Goal: Task Accomplishment & Management: Manage account settings

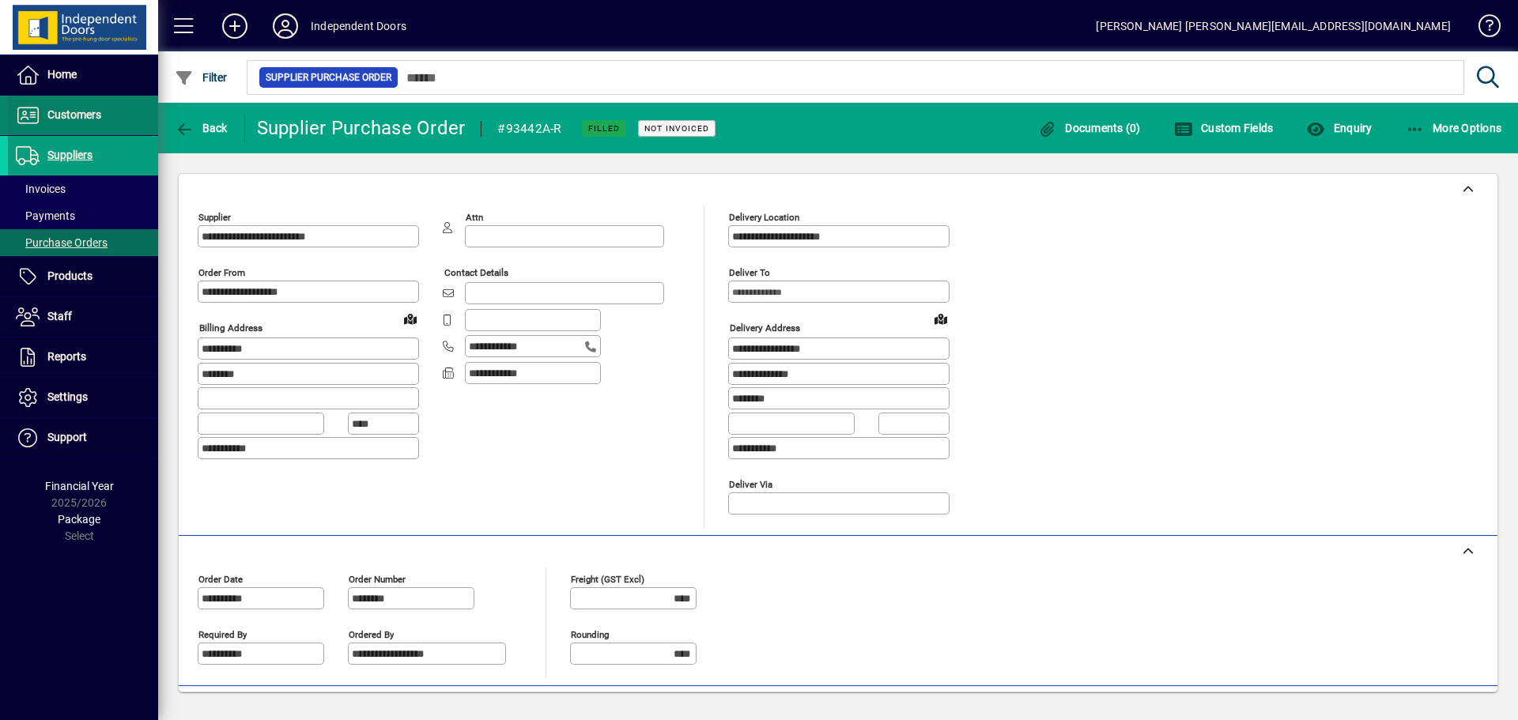
scroll to position [237, 0]
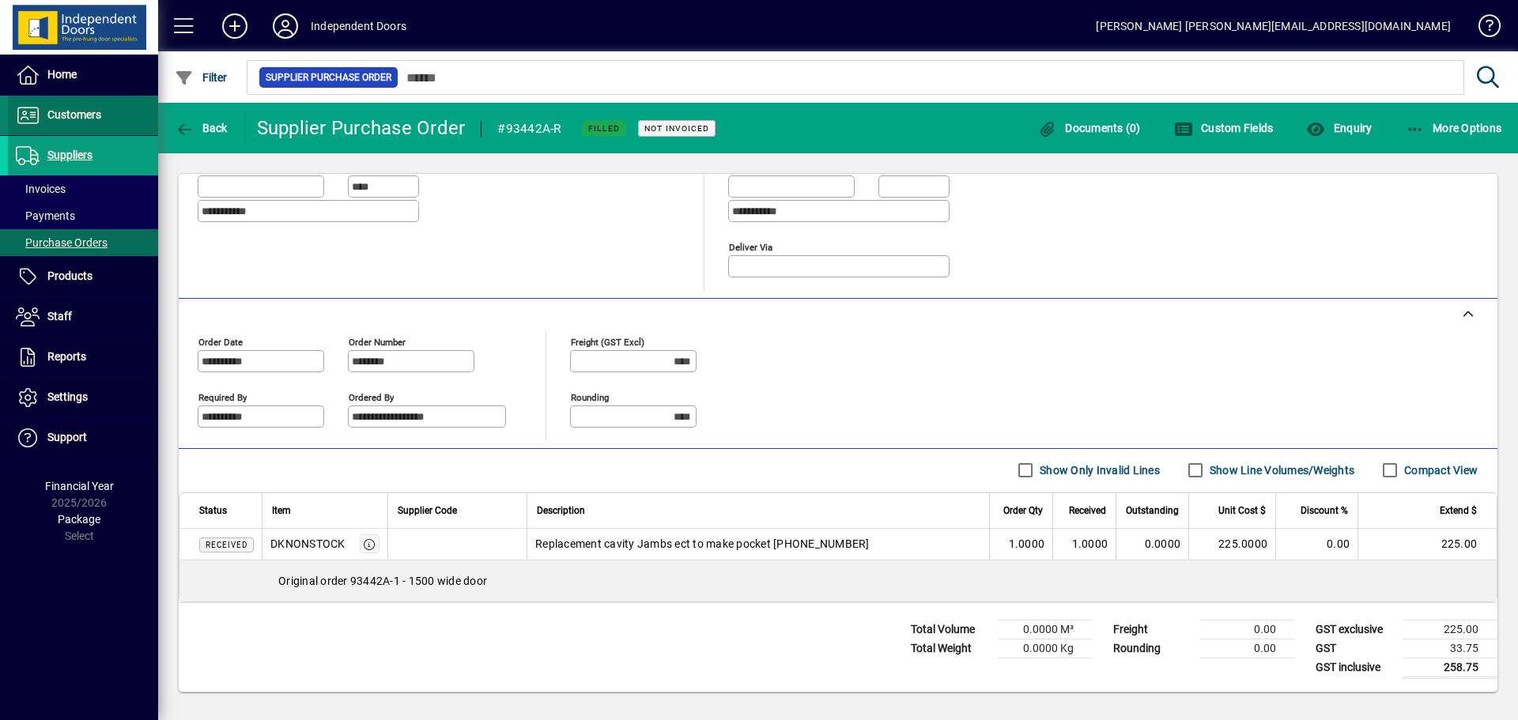
click at [81, 123] on span "Customers" at bounding box center [54, 115] width 93 height 19
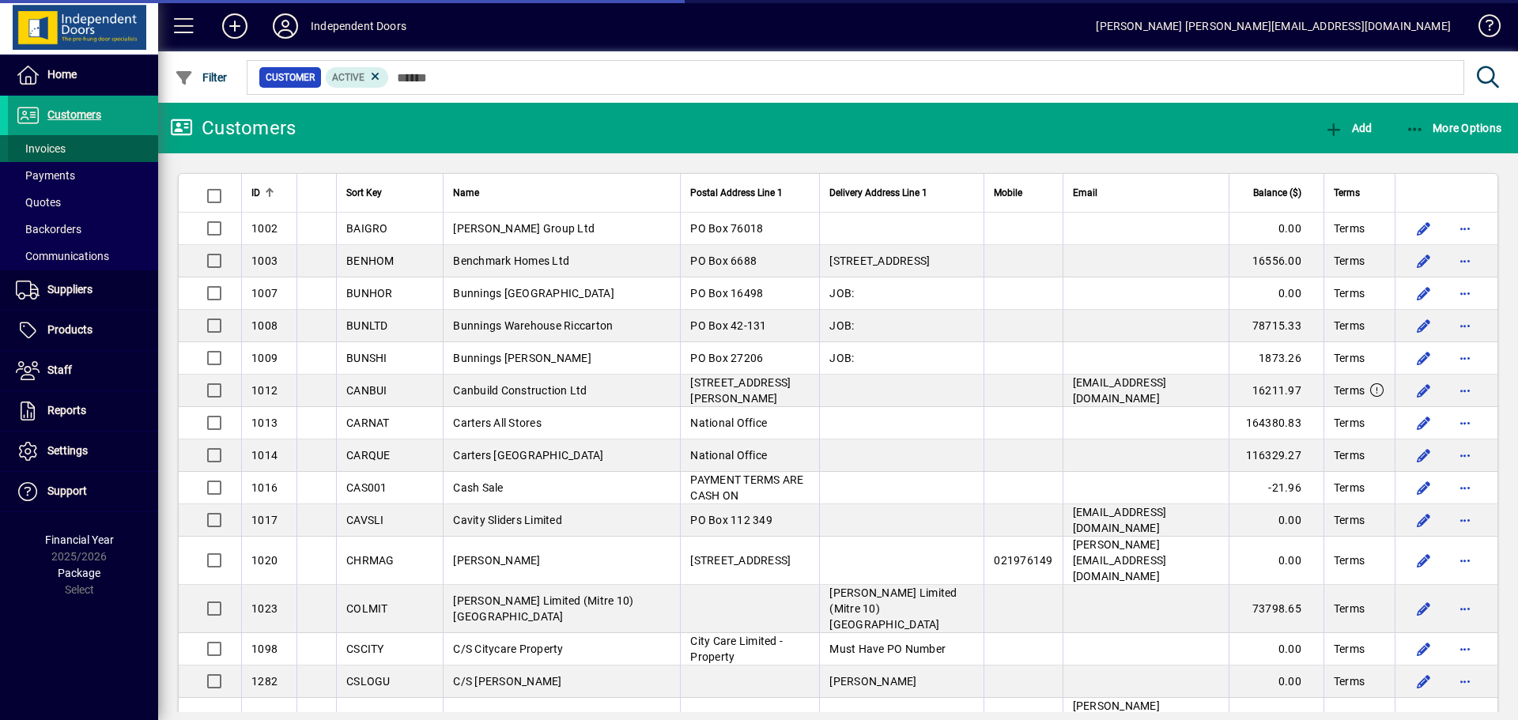
click at [62, 148] on span "Invoices" at bounding box center [41, 148] width 50 height 13
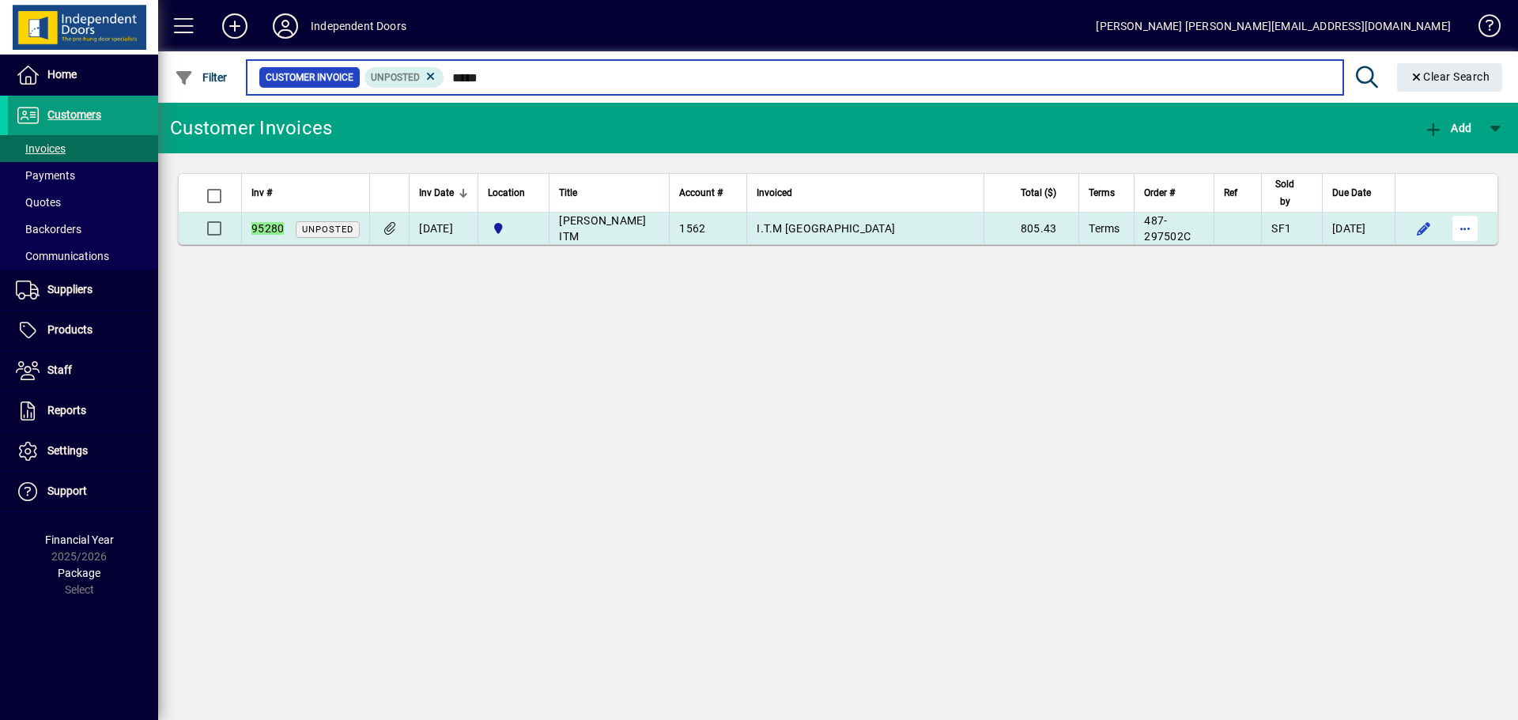
type input "*****"
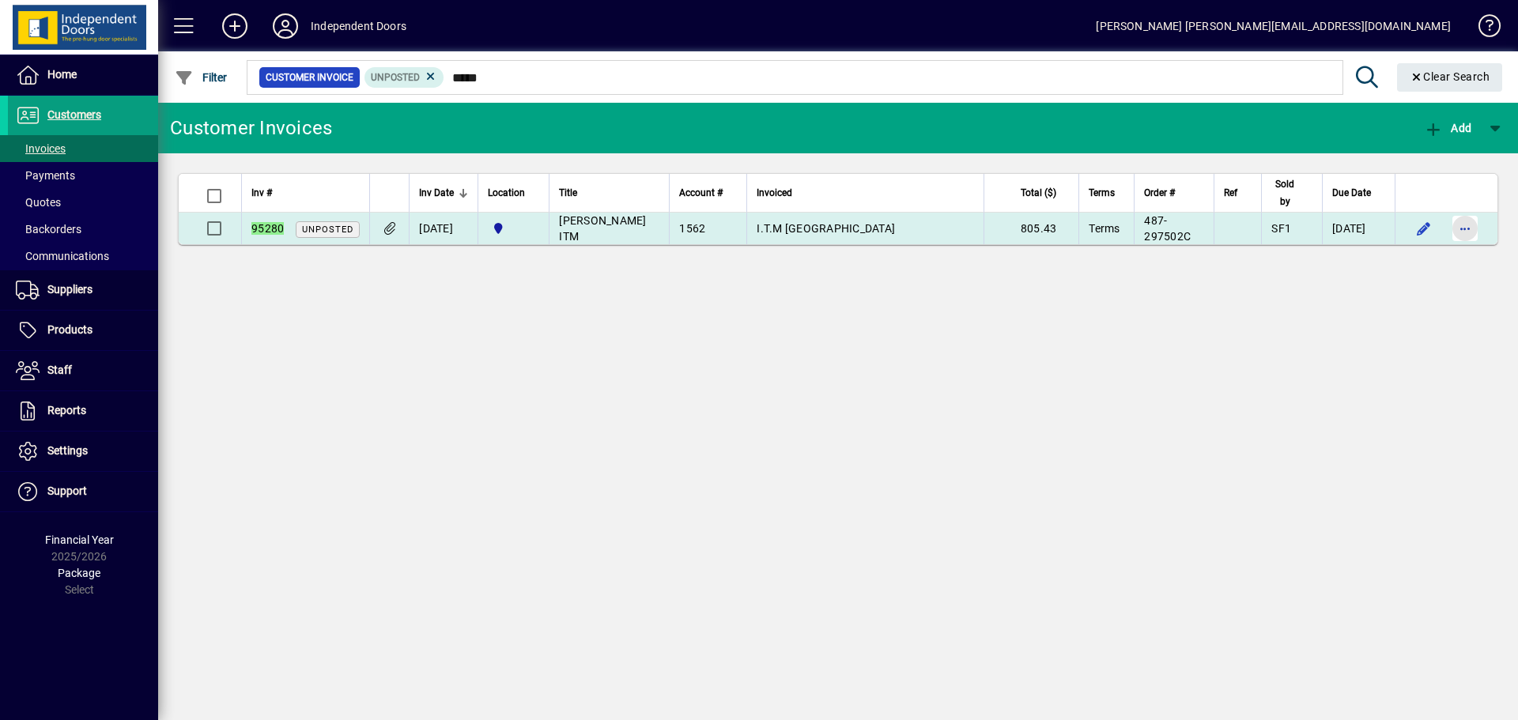
click at [1456, 237] on span "button" at bounding box center [1465, 229] width 38 height 38
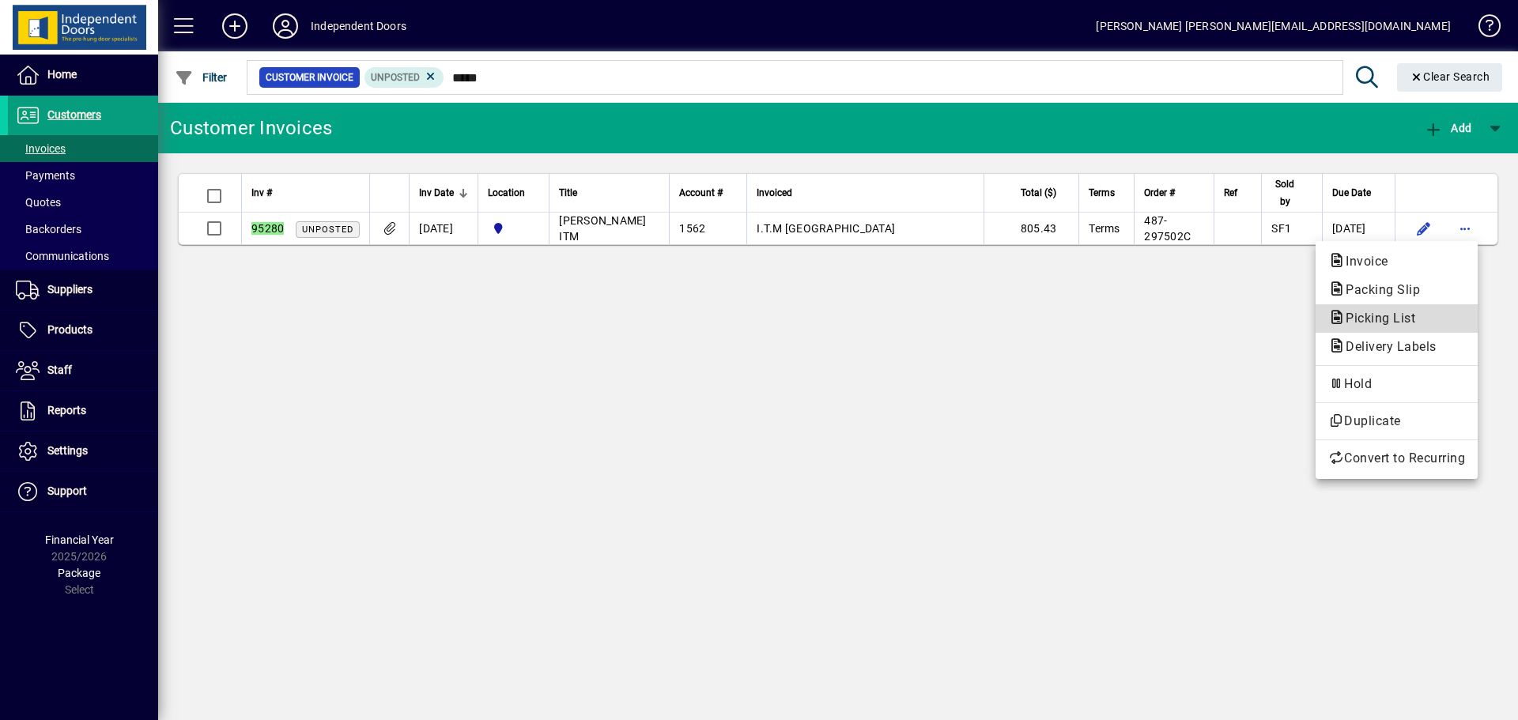
click at [1388, 316] on span "Picking List" at bounding box center [1375, 318] width 95 height 15
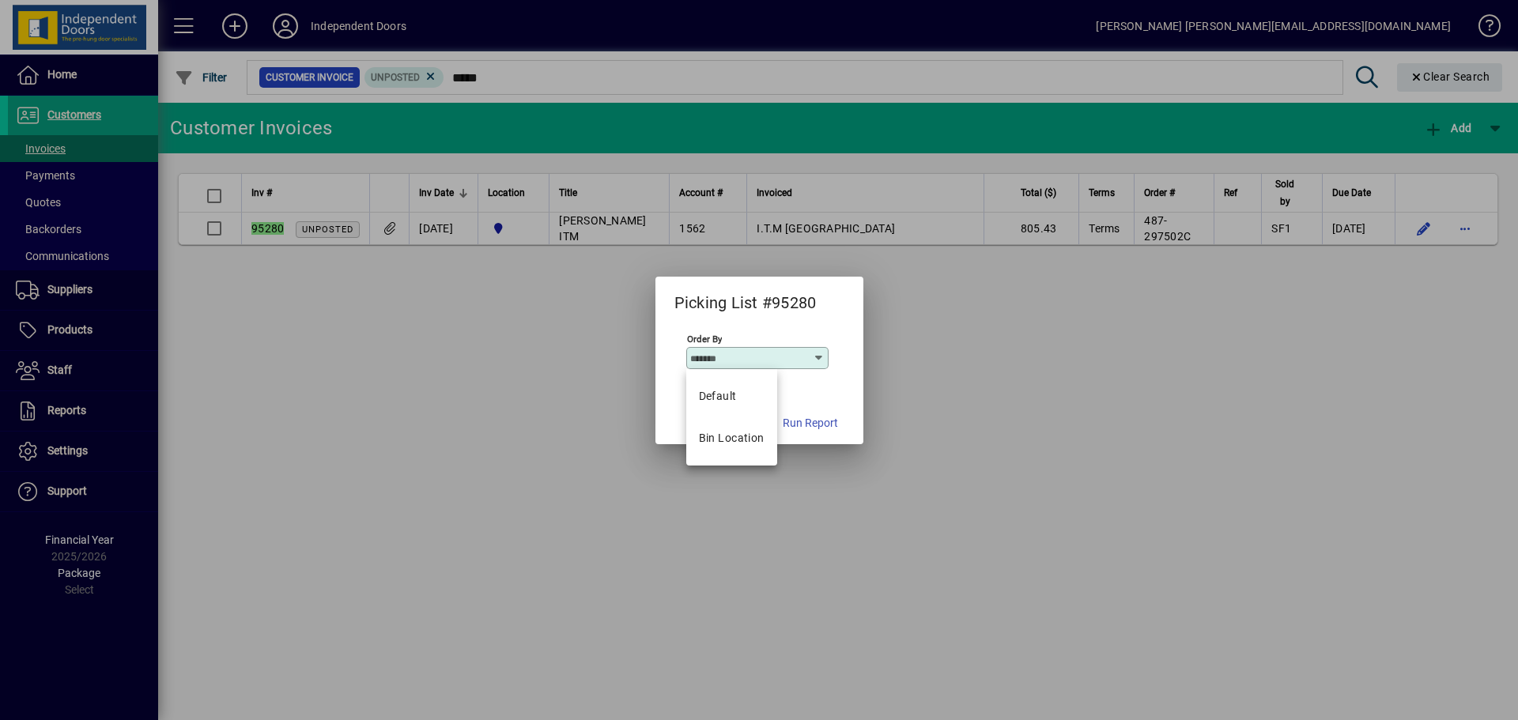
click at [898, 514] on div at bounding box center [759, 360] width 1518 height 720
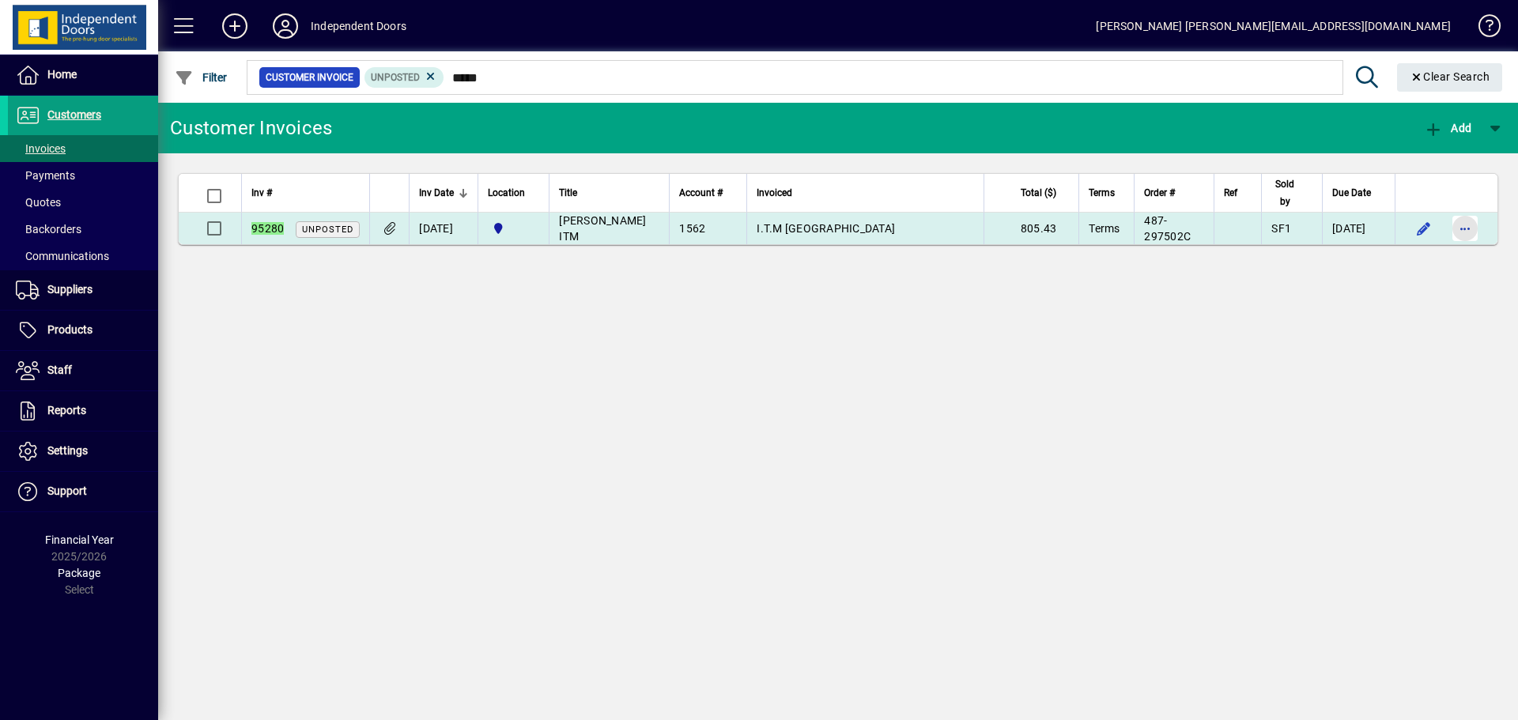
click at [1468, 236] on span "button" at bounding box center [1465, 229] width 38 height 38
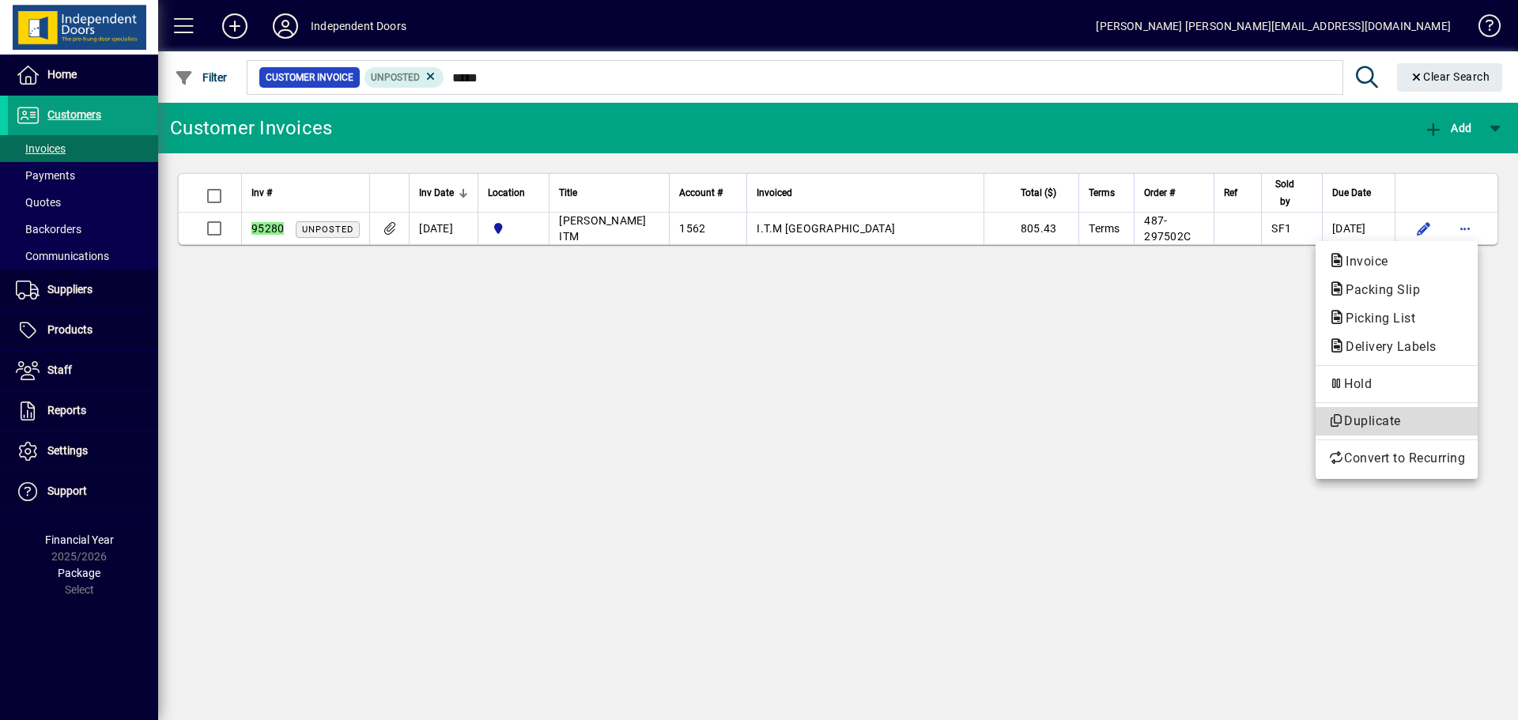
click at [1357, 420] on span "Duplicate" at bounding box center [1396, 421] width 137 height 19
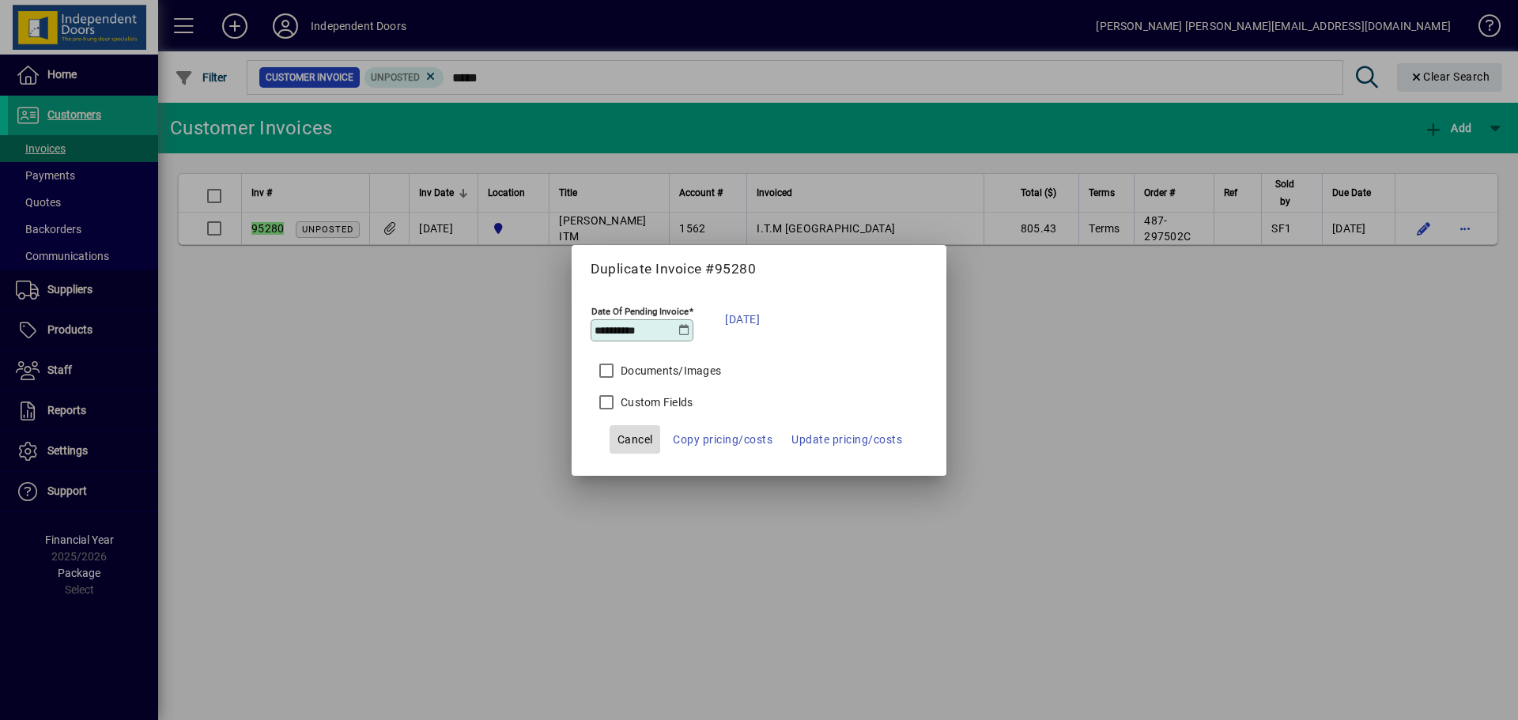
click at [653, 435] on span "button" at bounding box center [635, 440] width 51 height 38
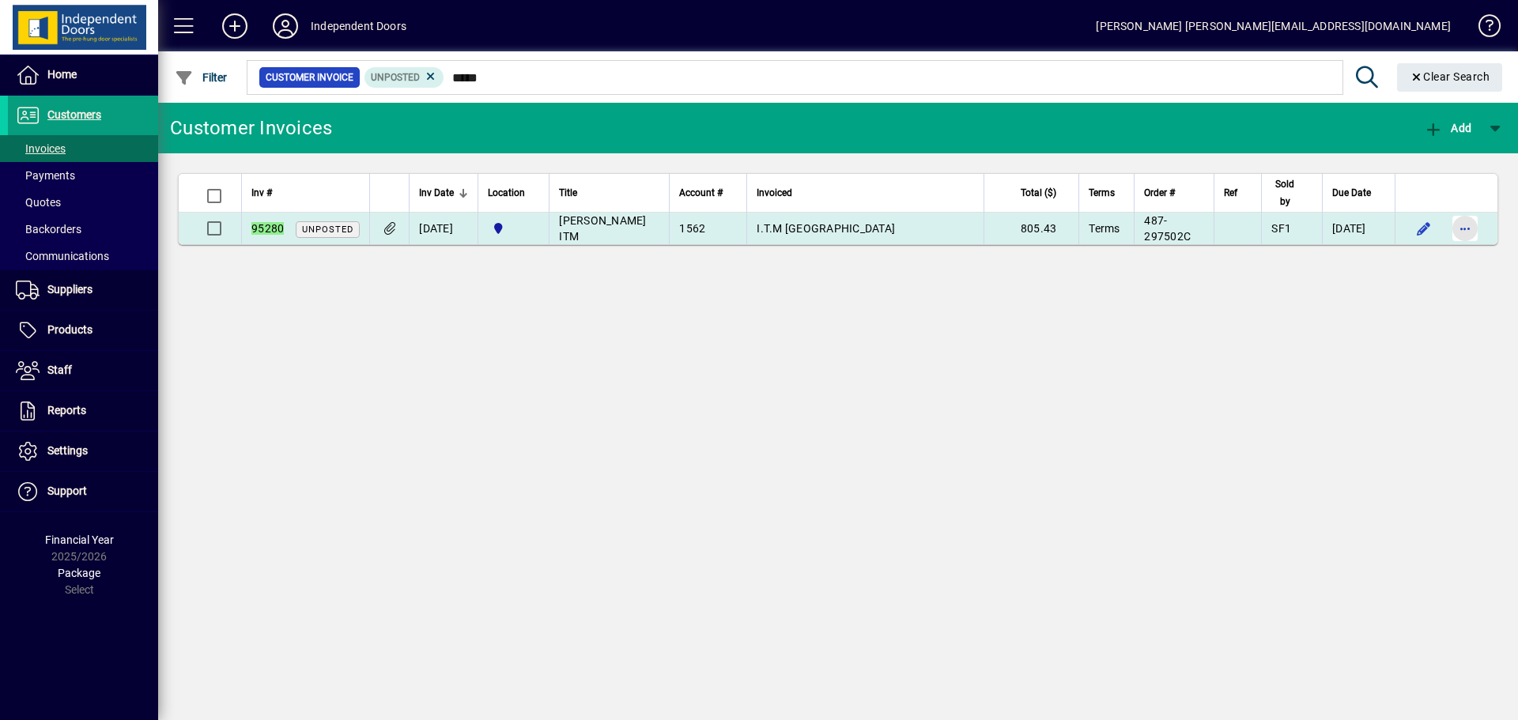
click at [1460, 229] on span "button" at bounding box center [1465, 229] width 38 height 38
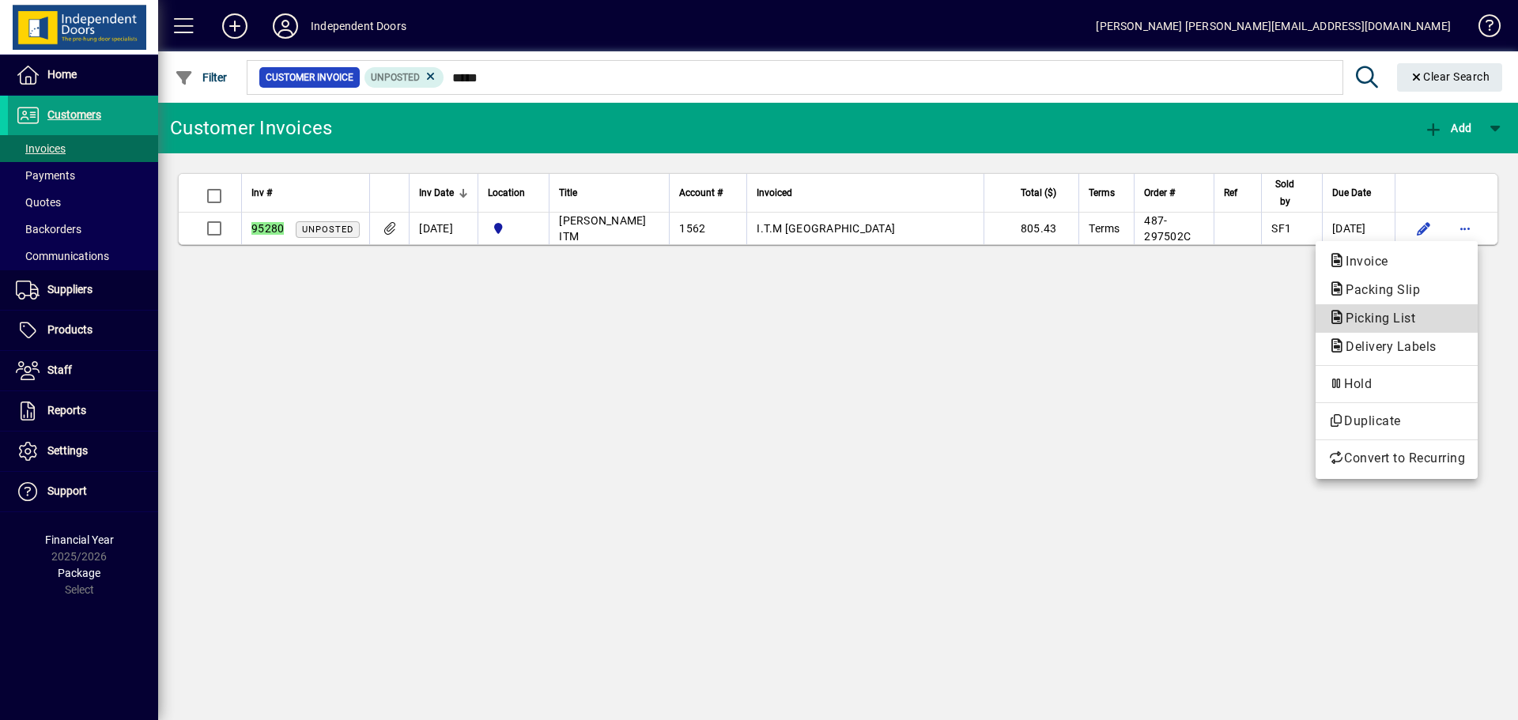
click at [1392, 323] on span "Picking List" at bounding box center [1375, 318] width 95 height 15
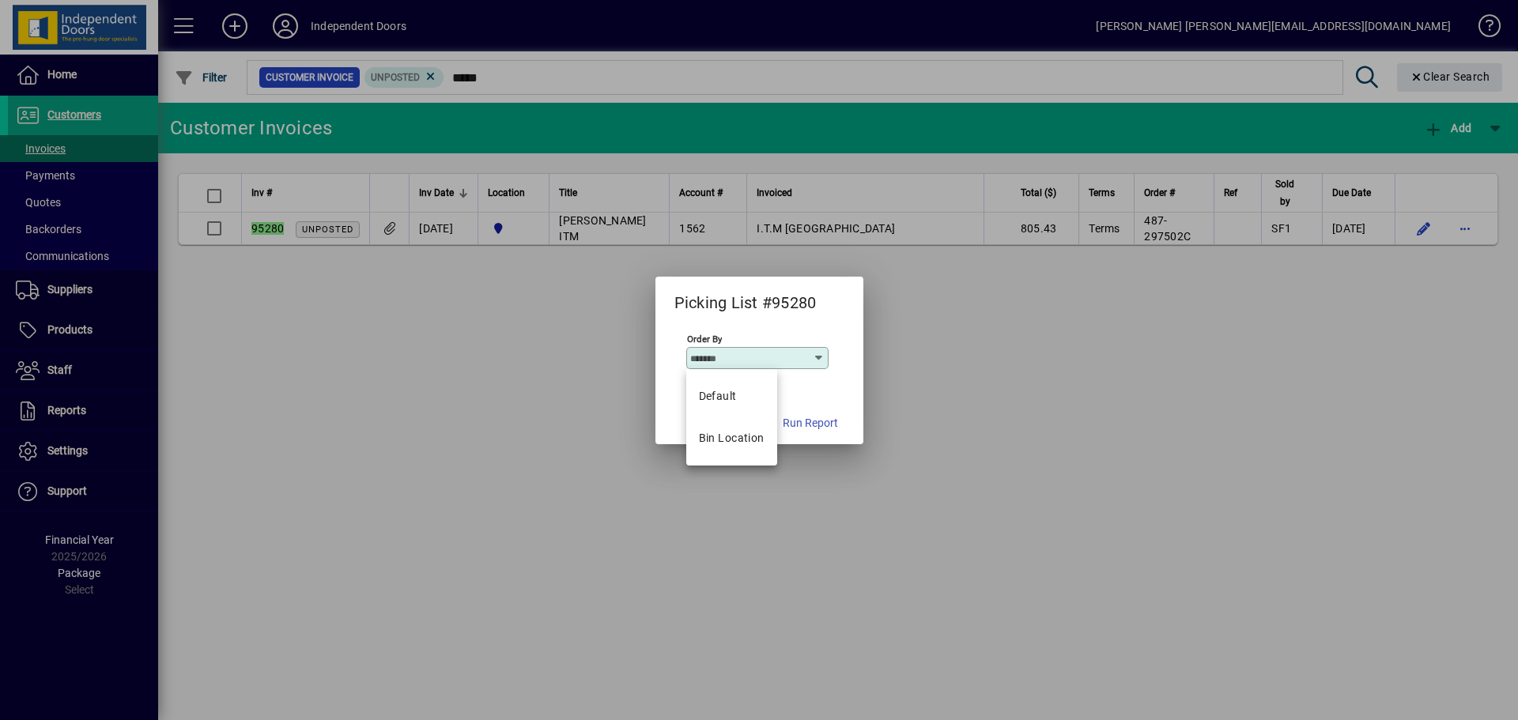
drag, startPoint x: 829, startPoint y: 486, endPoint x: 814, endPoint y: 454, distance: 35.7
click at [830, 484] on div at bounding box center [759, 360] width 1518 height 720
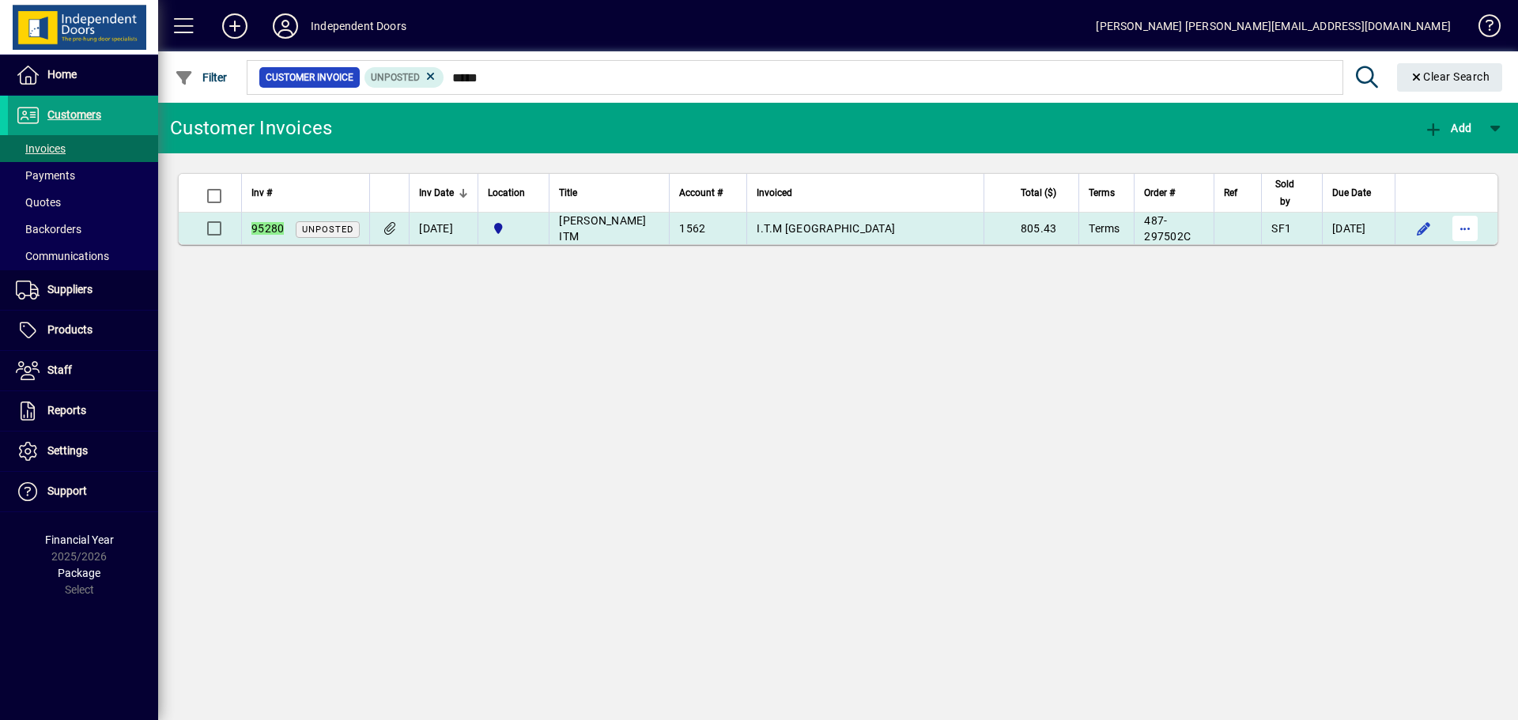
click at [1465, 227] on span "button" at bounding box center [1465, 229] width 38 height 38
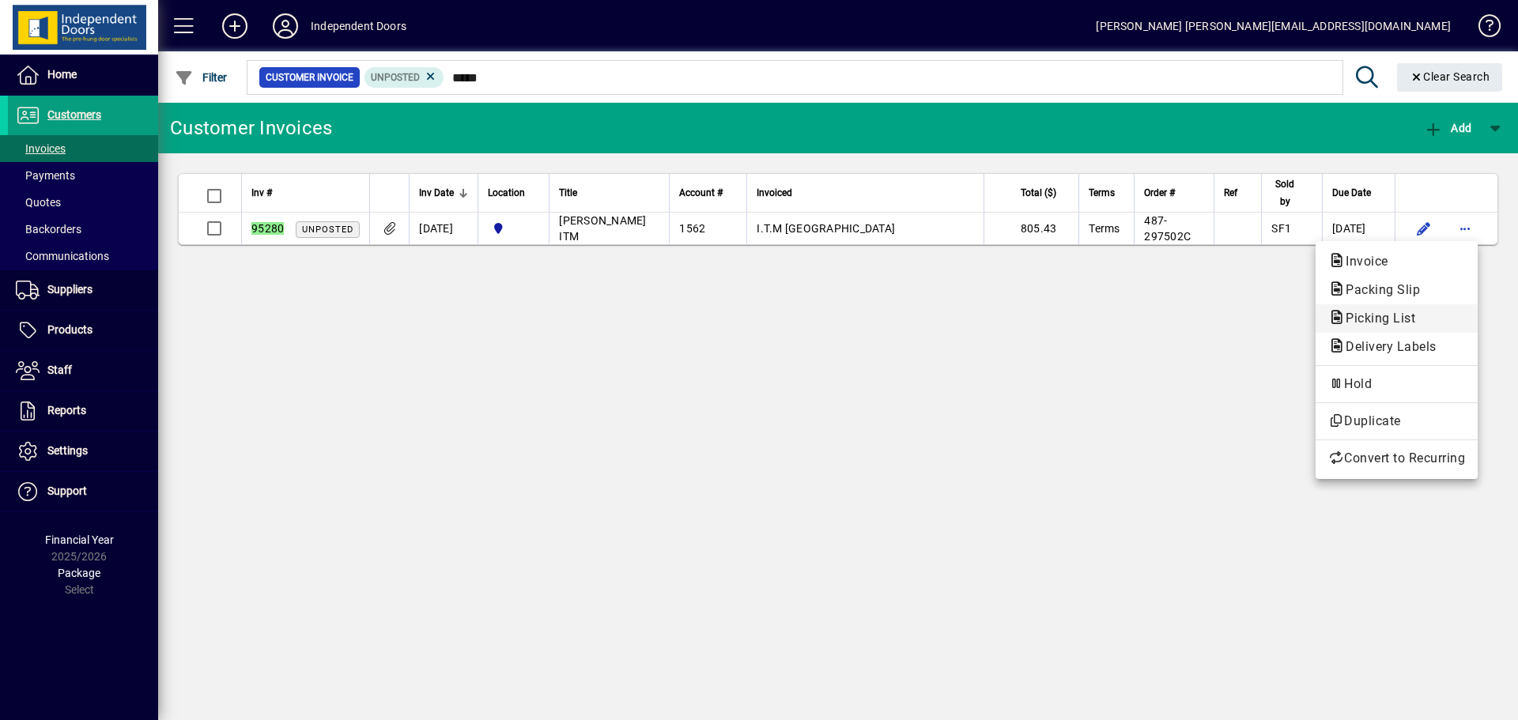
click at [1408, 319] on span "Picking List" at bounding box center [1375, 318] width 95 height 15
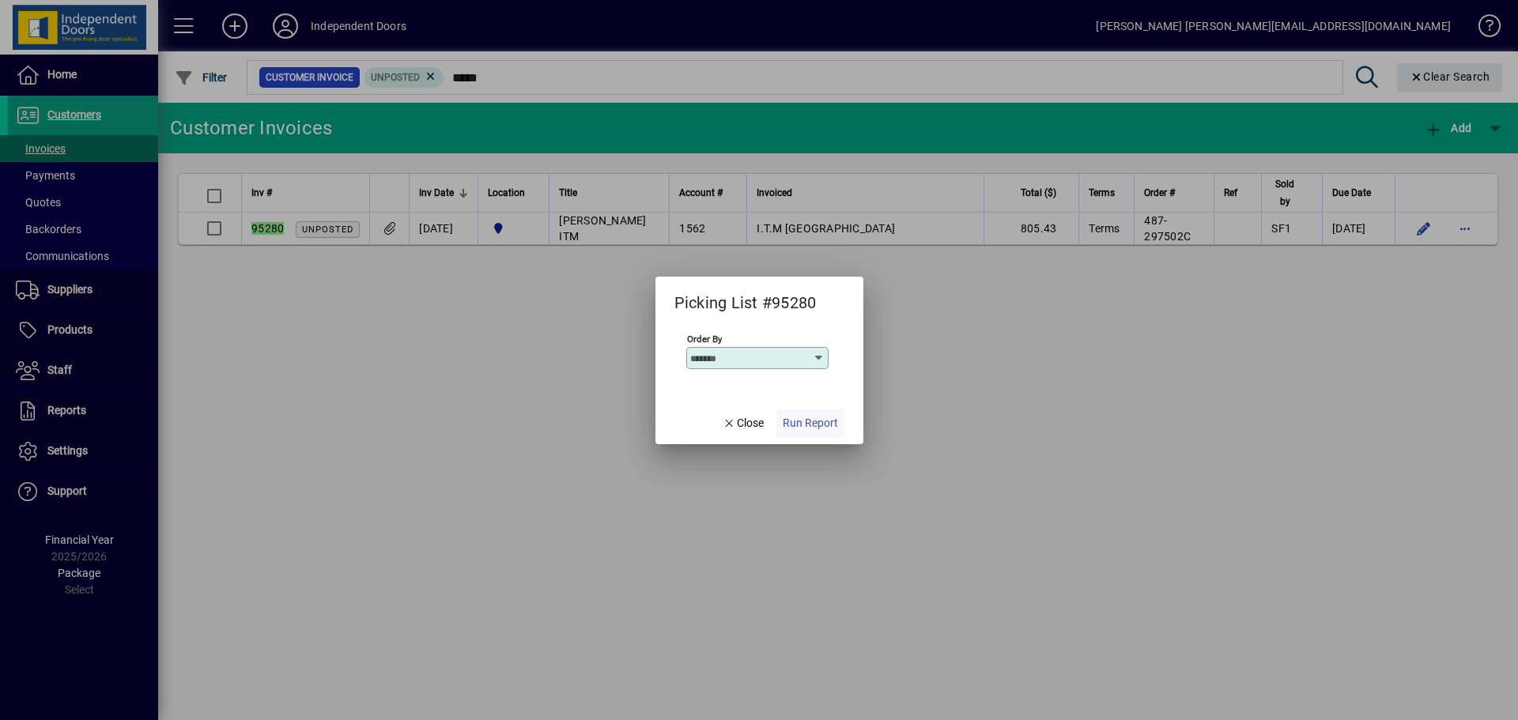
click at [833, 428] on span "Run Report" at bounding box center [810, 423] width 55 height 17
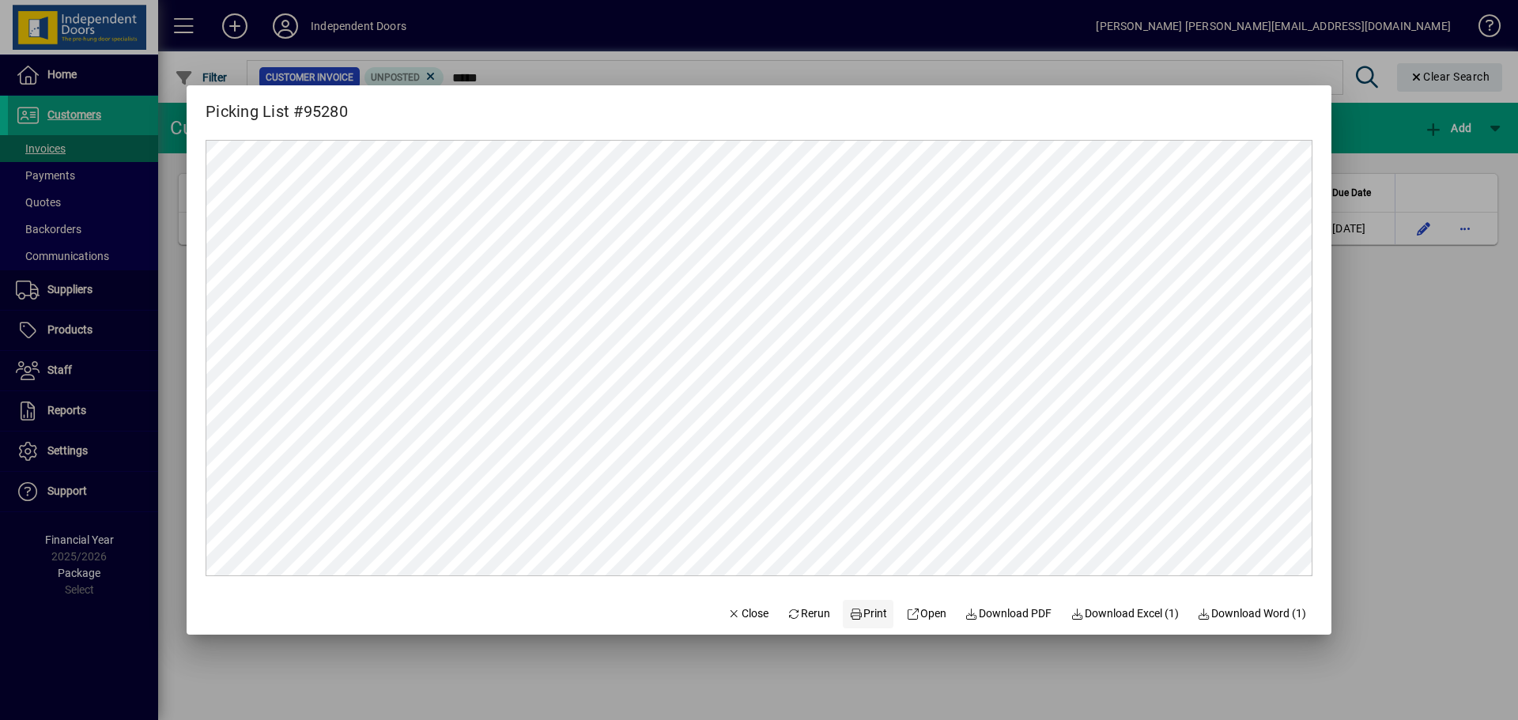
click at [849, 609] on icon at bounding box center [856, 614] width 14 height 11
click at [732, 616] on span "Close" at bounding box center [747, 614] width 41 height 17
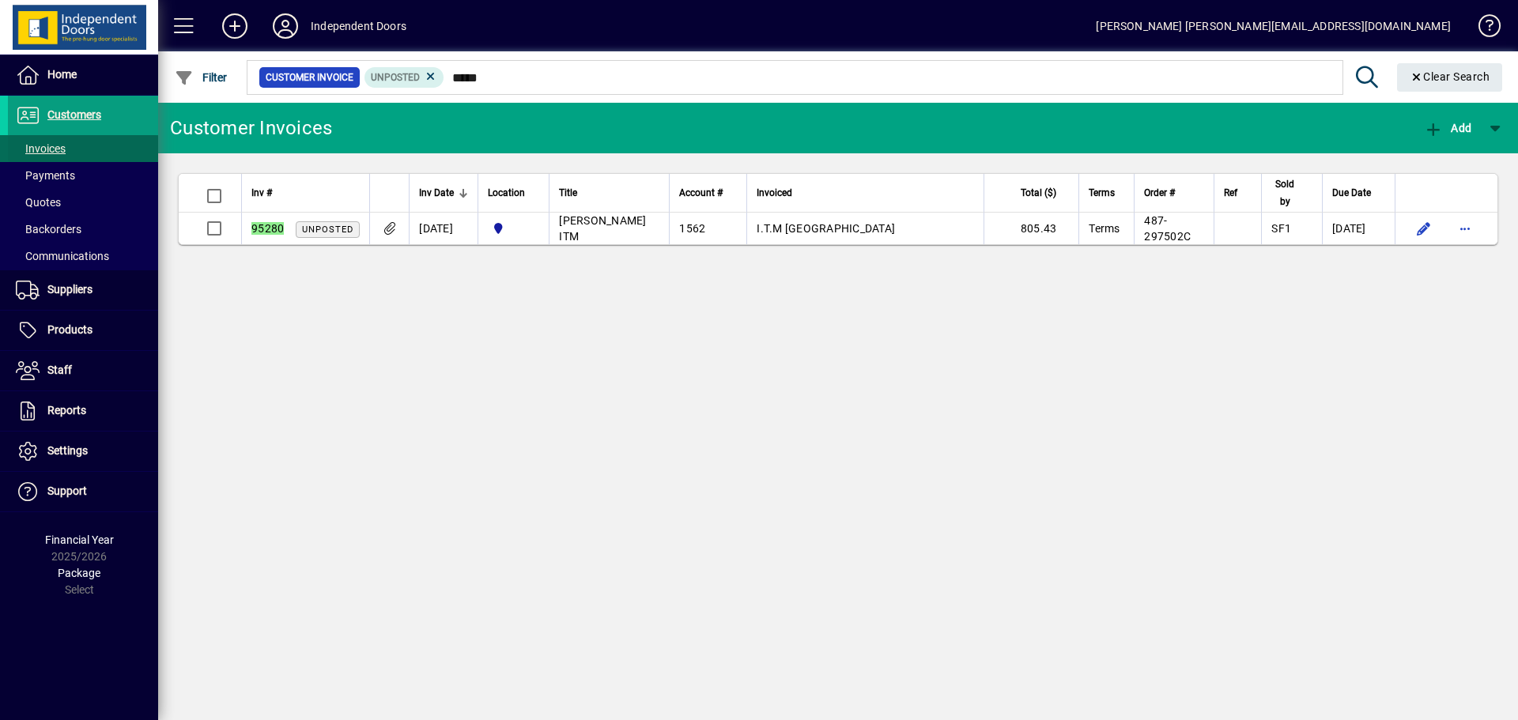
click at [36, 153] on span "Invoices" at bounding box center [41, 148] width 50 height 13
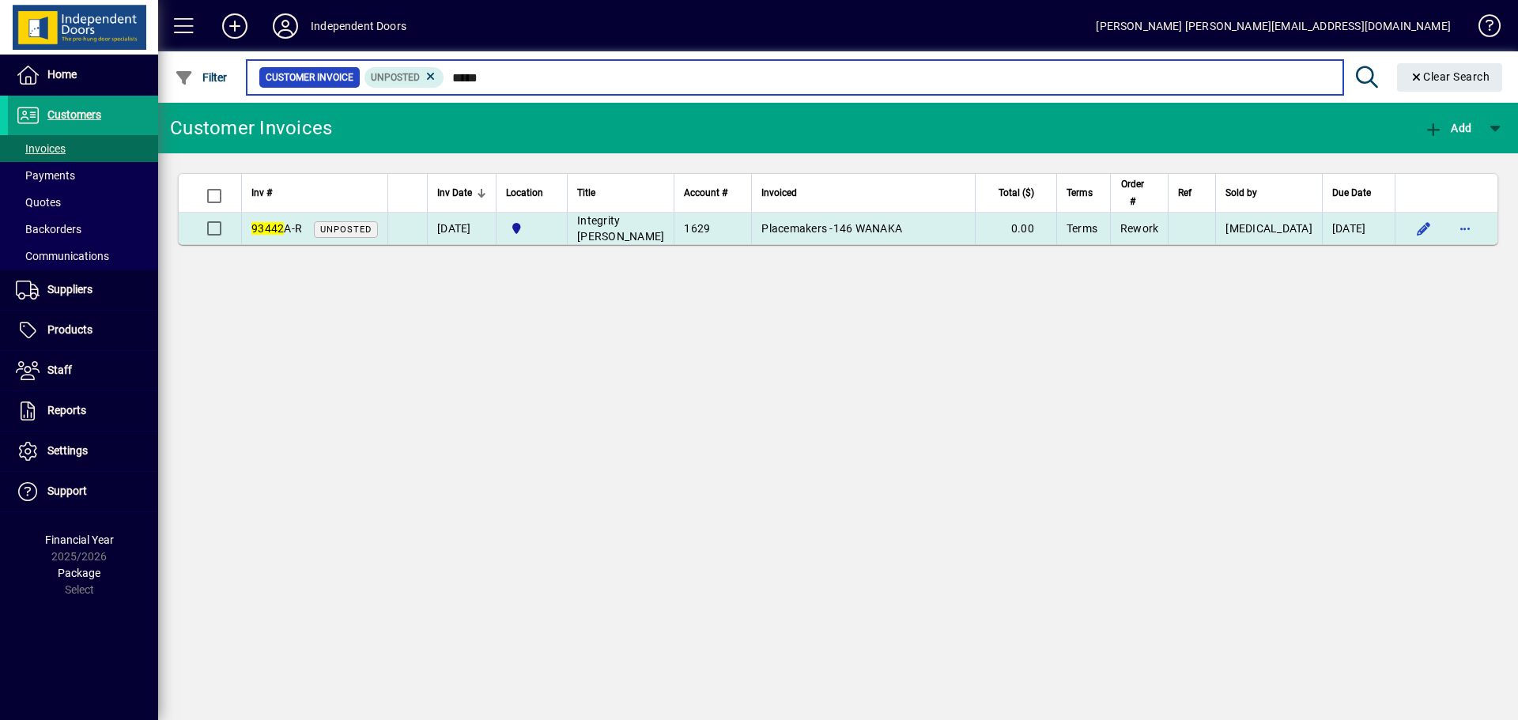
type input "*****"
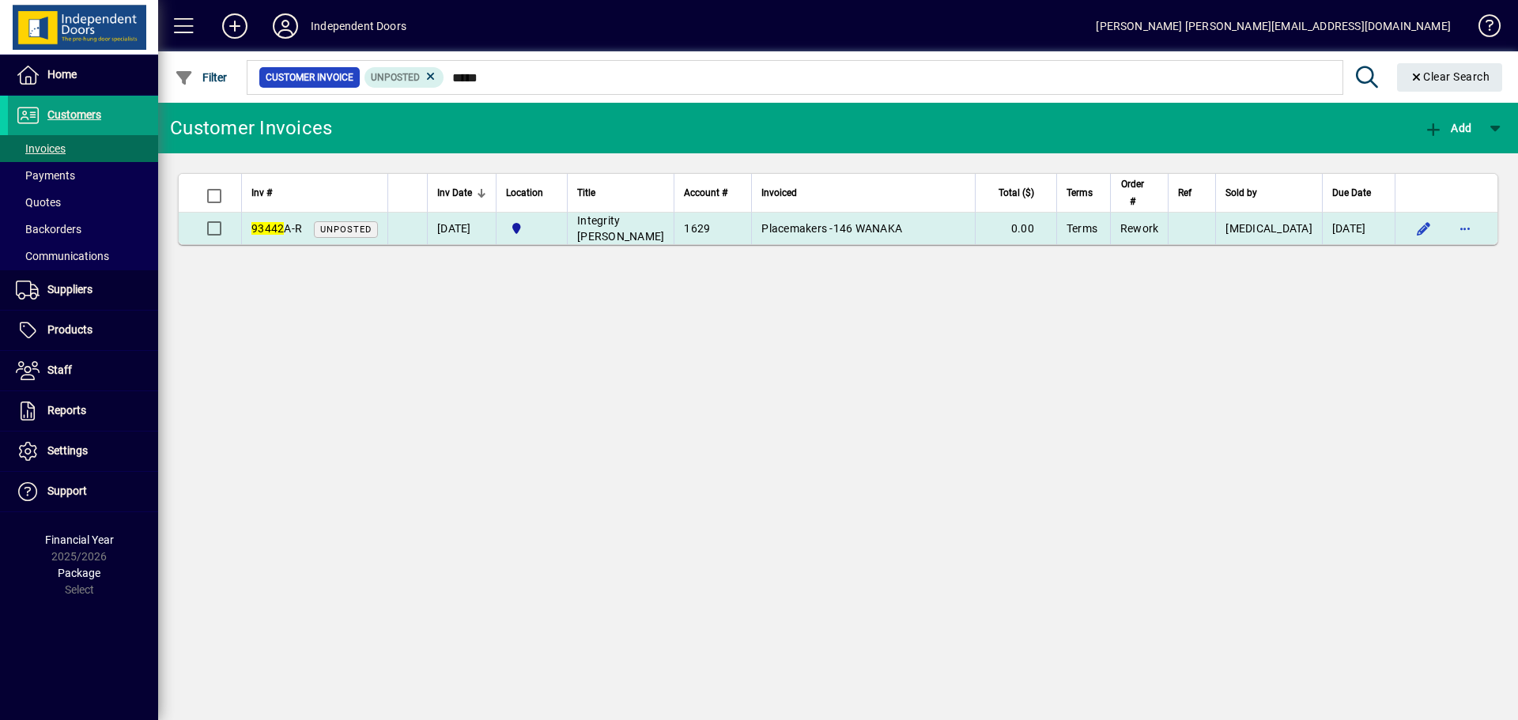
click at [670, 225] on td "Integrity [PERSON_NAME]" at bounding box center [620, 229] width 107 height 32
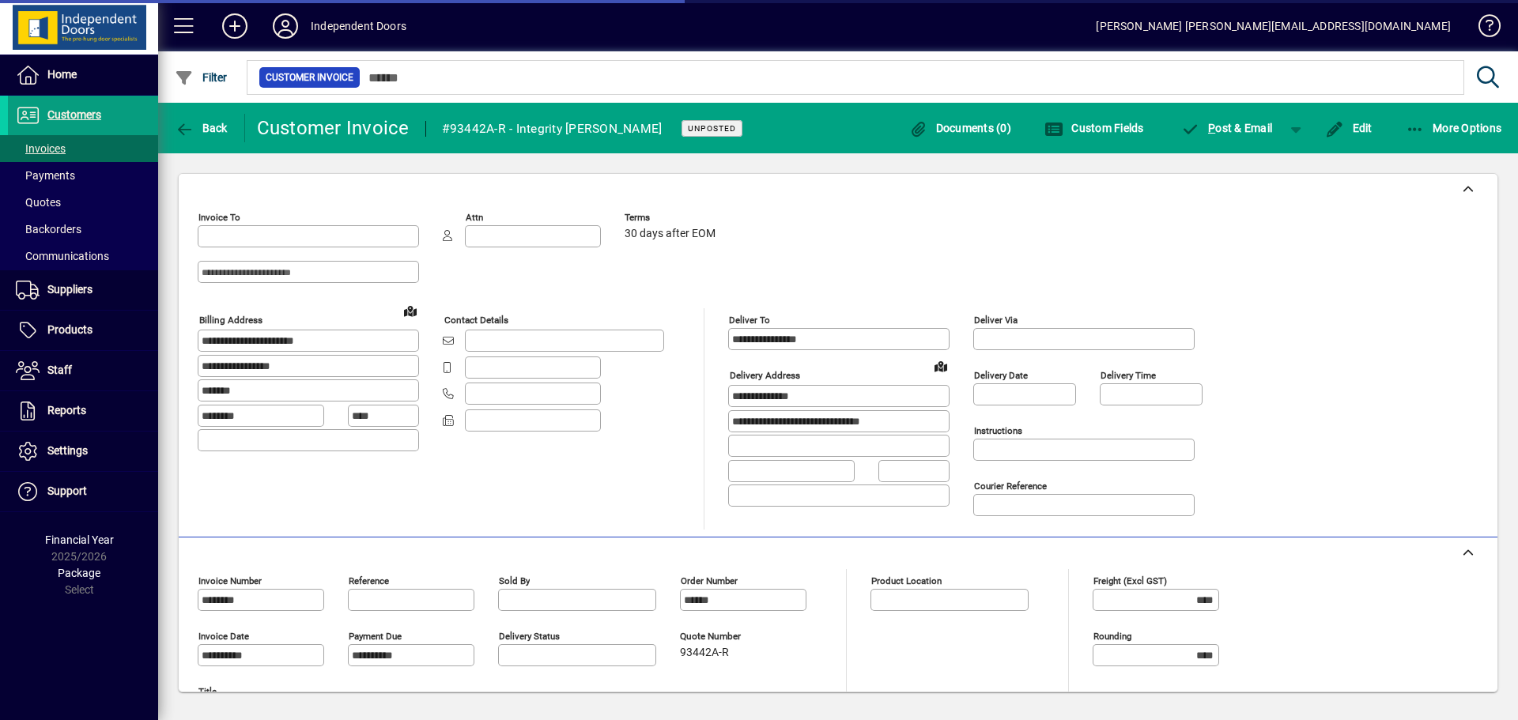
type input "**********"
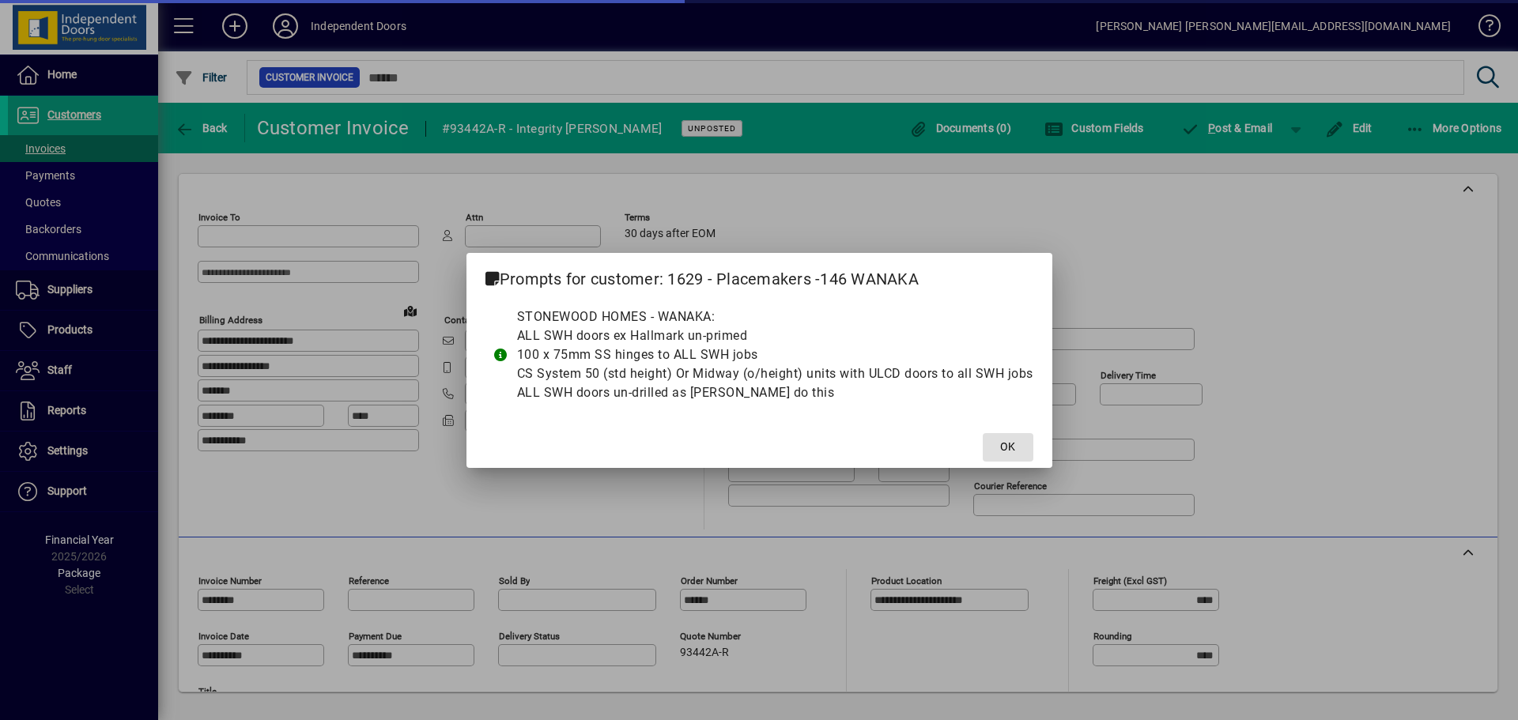
type input "**********"
click at [1012, 430] on span at bounding box center [1008, 448] width 51 height 38
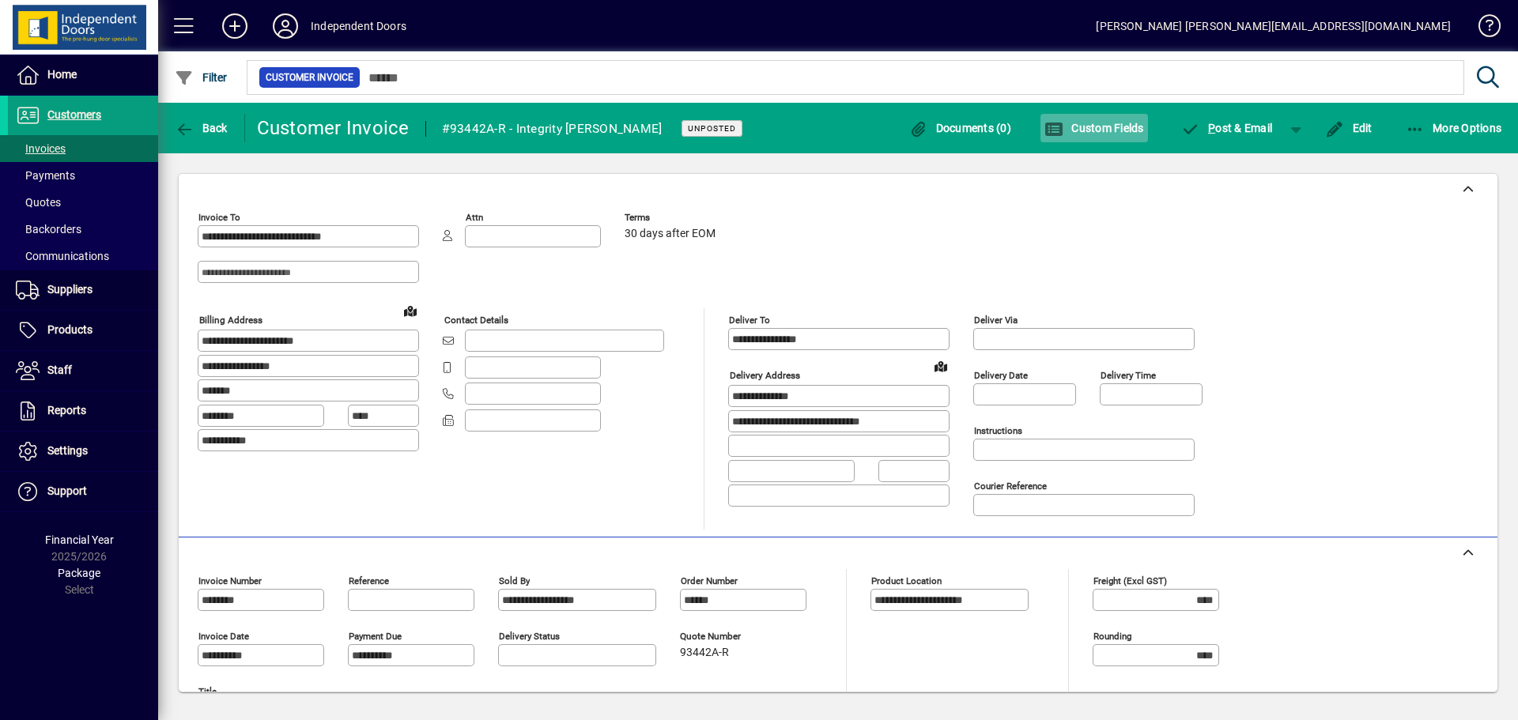
click at [1094, 135] on span "button" at bounding box center [1095, 128] width 108 height 38
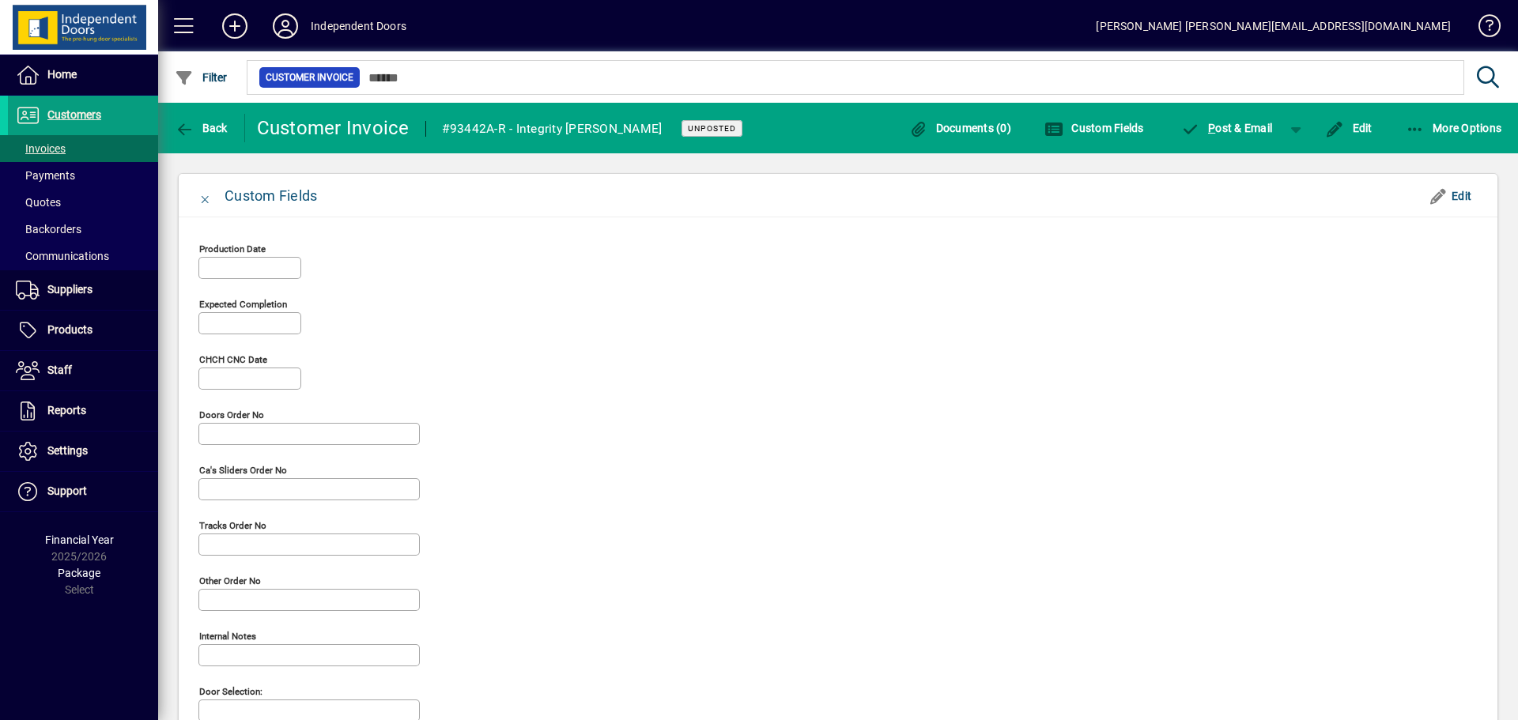
click at [244, 592] on div "Other Order No" at bounding box center [308, 600] width 221 height 22
click at [1468, 191] on span "Edit" at bounding box center [1450, 195] width 43 height 25
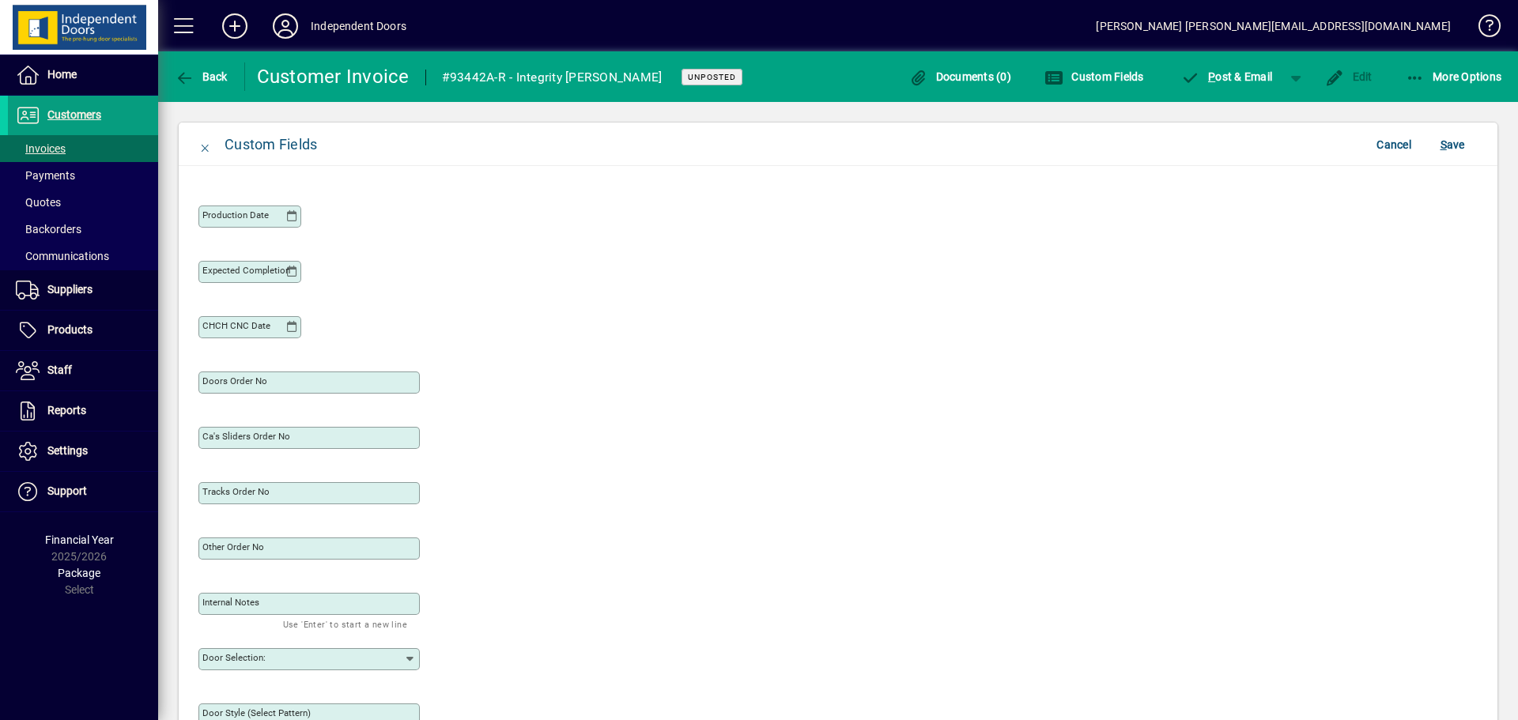
click at [240, 546] on mat-label "Other Order No" at bounding box center [233, 547] width 62 height 11
click at [240, 546] on input "Other Order No" at bounding box center [310, 548] width 217 height 13
type input "********"
click at [527, 497] on div "Tracks Order No" at bounding box center [837, 490] width 1279 height 55
click at [1447, 147] on span "S ave" at bounding box center [1453, 144] width 25 height 25
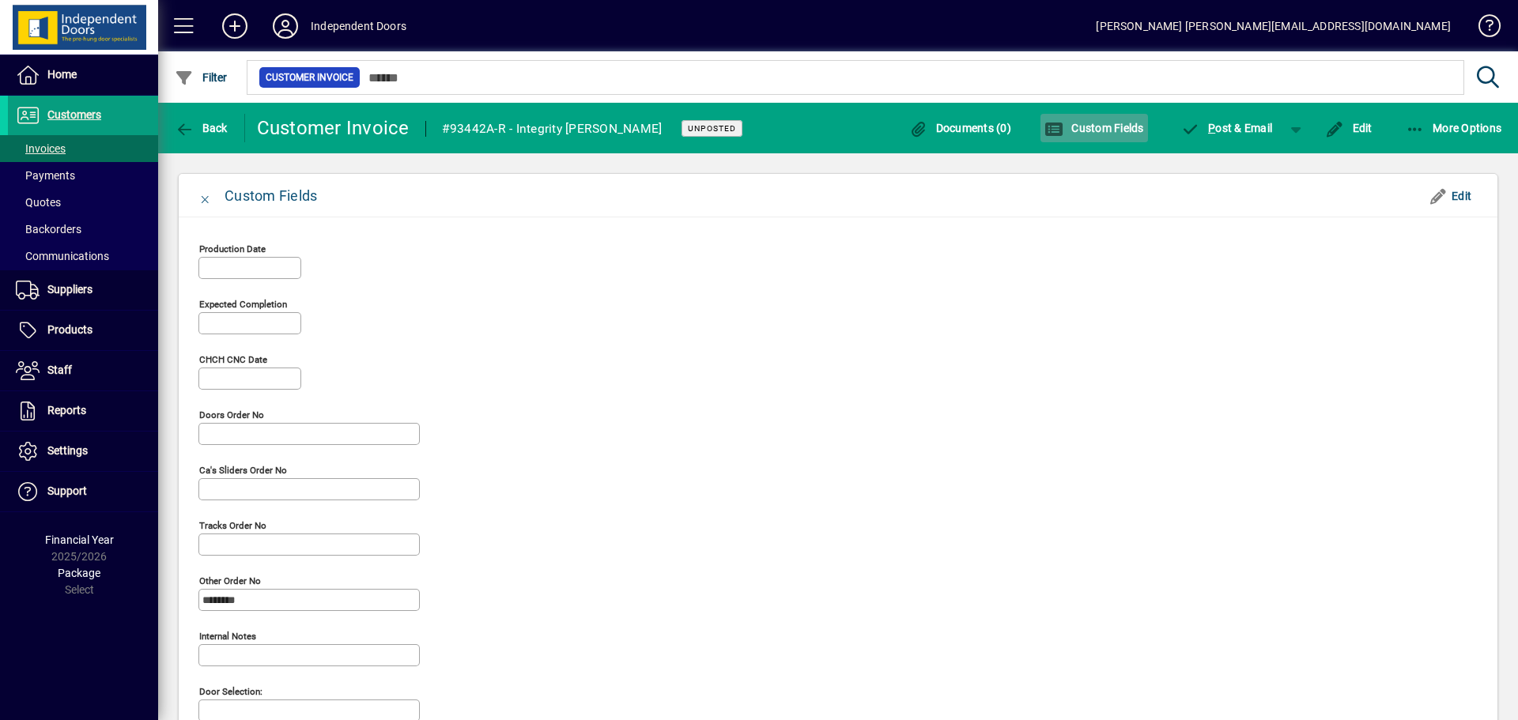
click at [1061, 127] on icon "button" at bounding box center [1055, 130] width 20 height 16
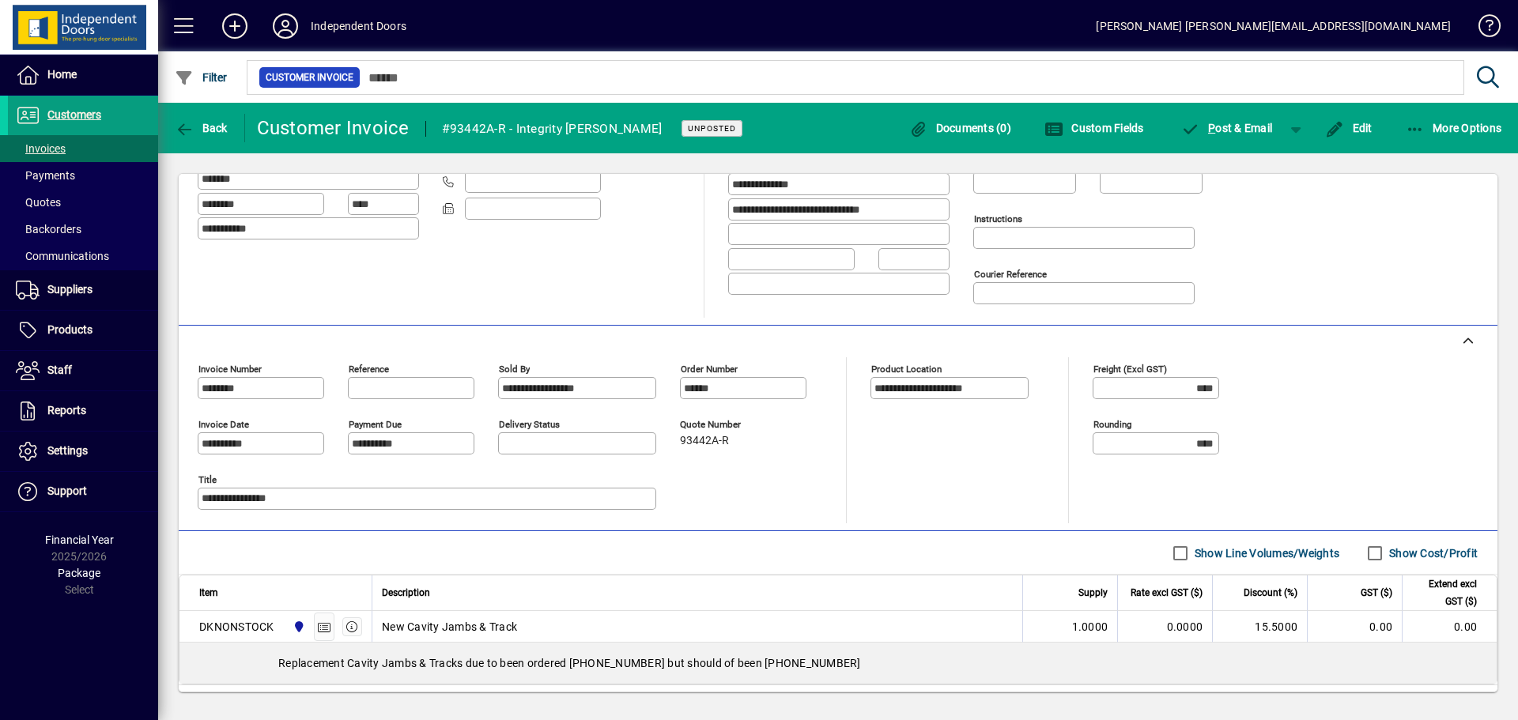
scroll to position [237, 0]
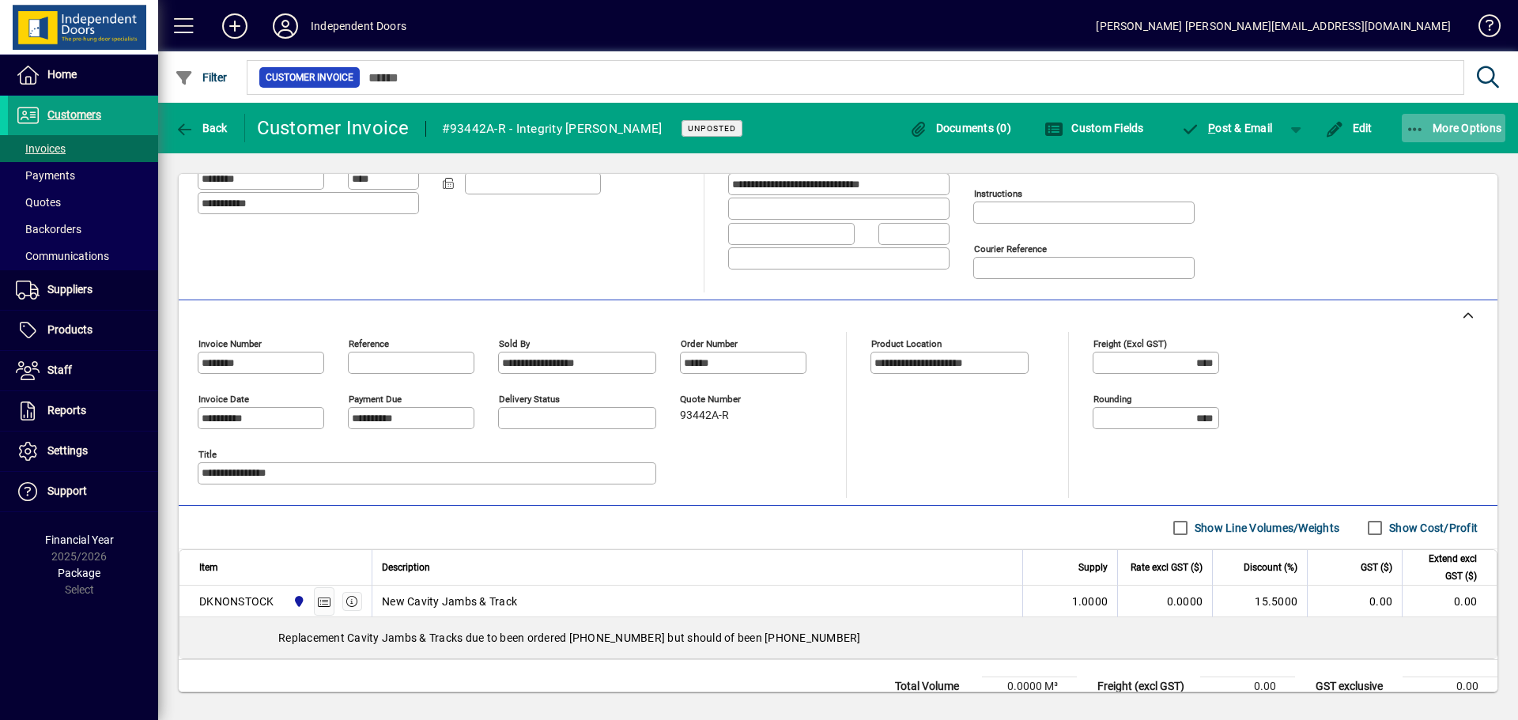
click at [1425, 132] on span "More Options" at bounding box center [1454, 128] width 96 height 13
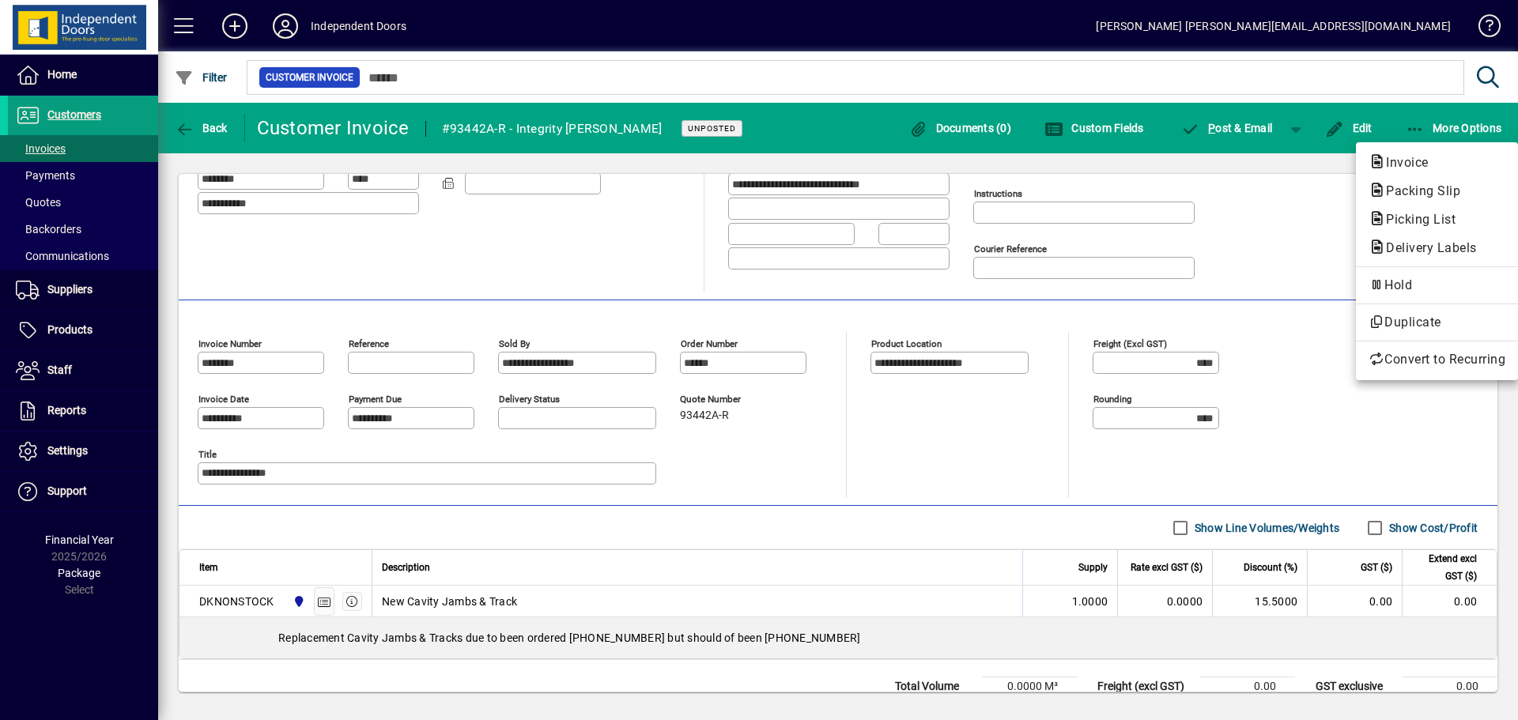
click at [1251, 219] on div at bounding box center [759, 360] width 1518 height 720
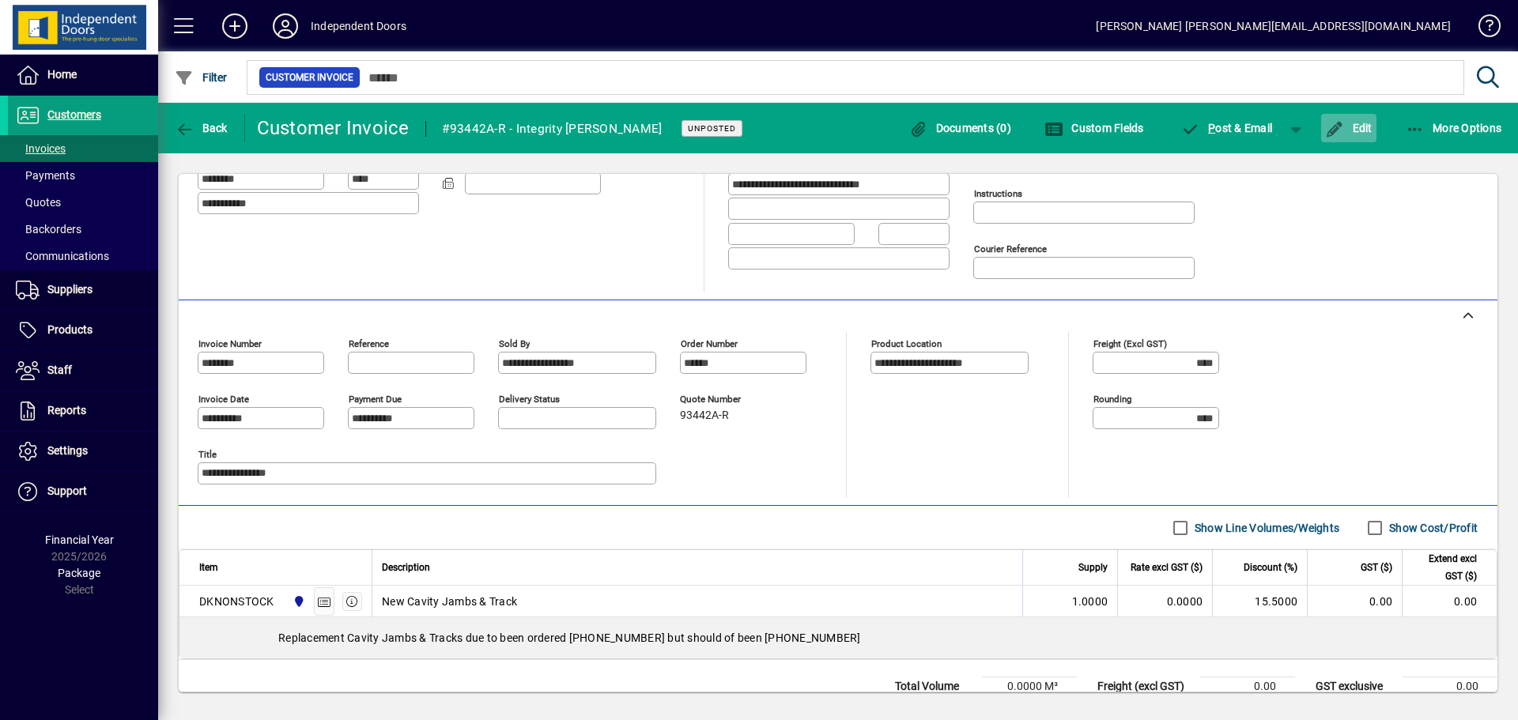
click at [1343, 118] on span "button" at bounding box center [1348, 128] width 55 height 38
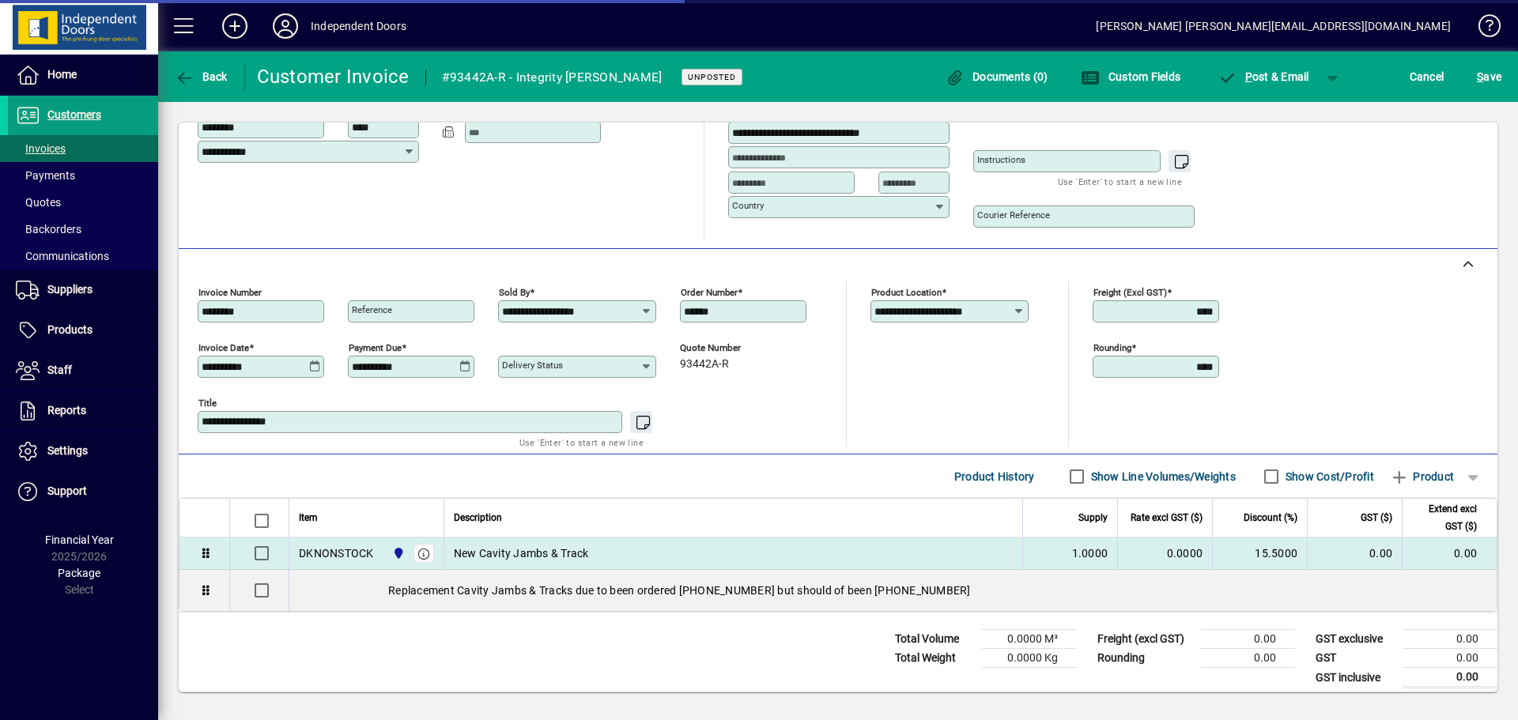
click at [624, 547] on div "New Cavity Jambs & Track" at bounding box center [734, 554] width 560 height 16
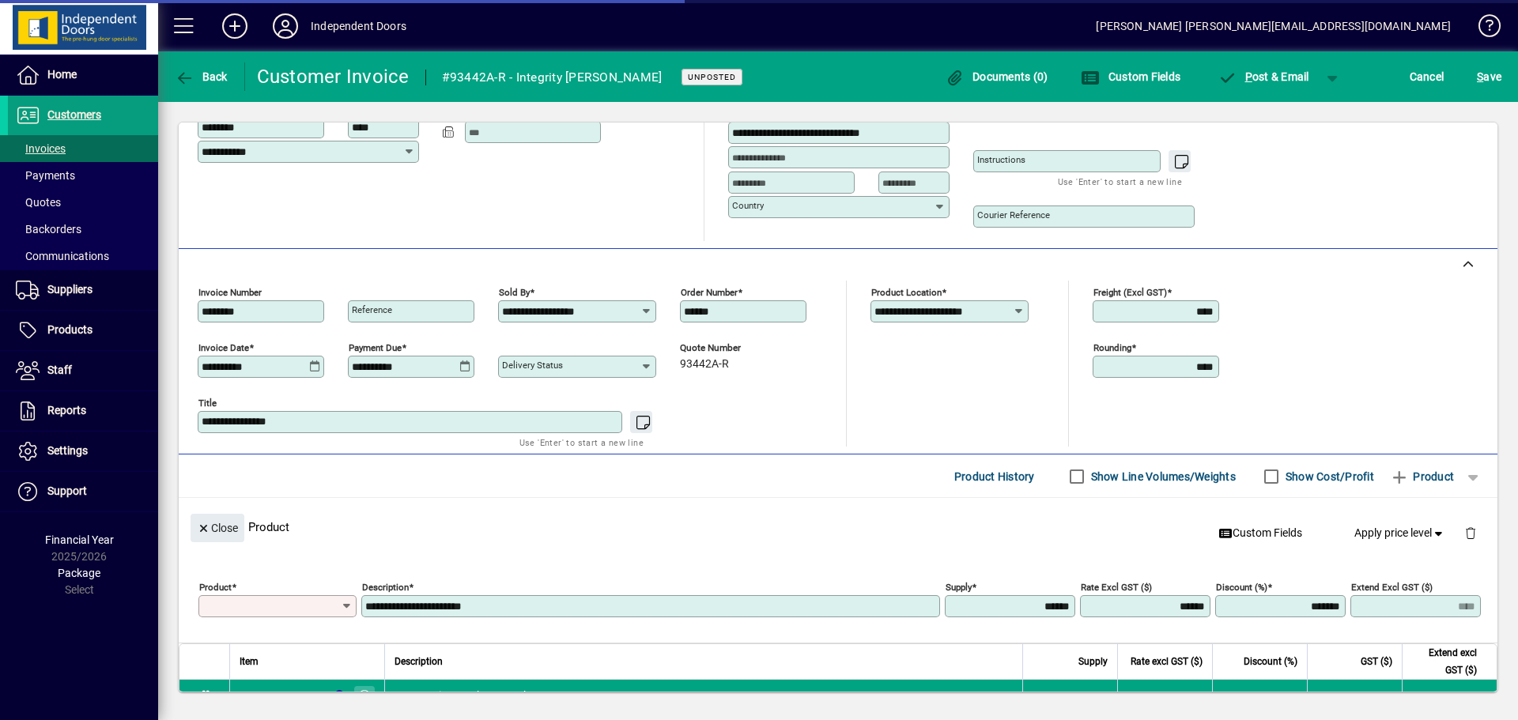
type input "**********"
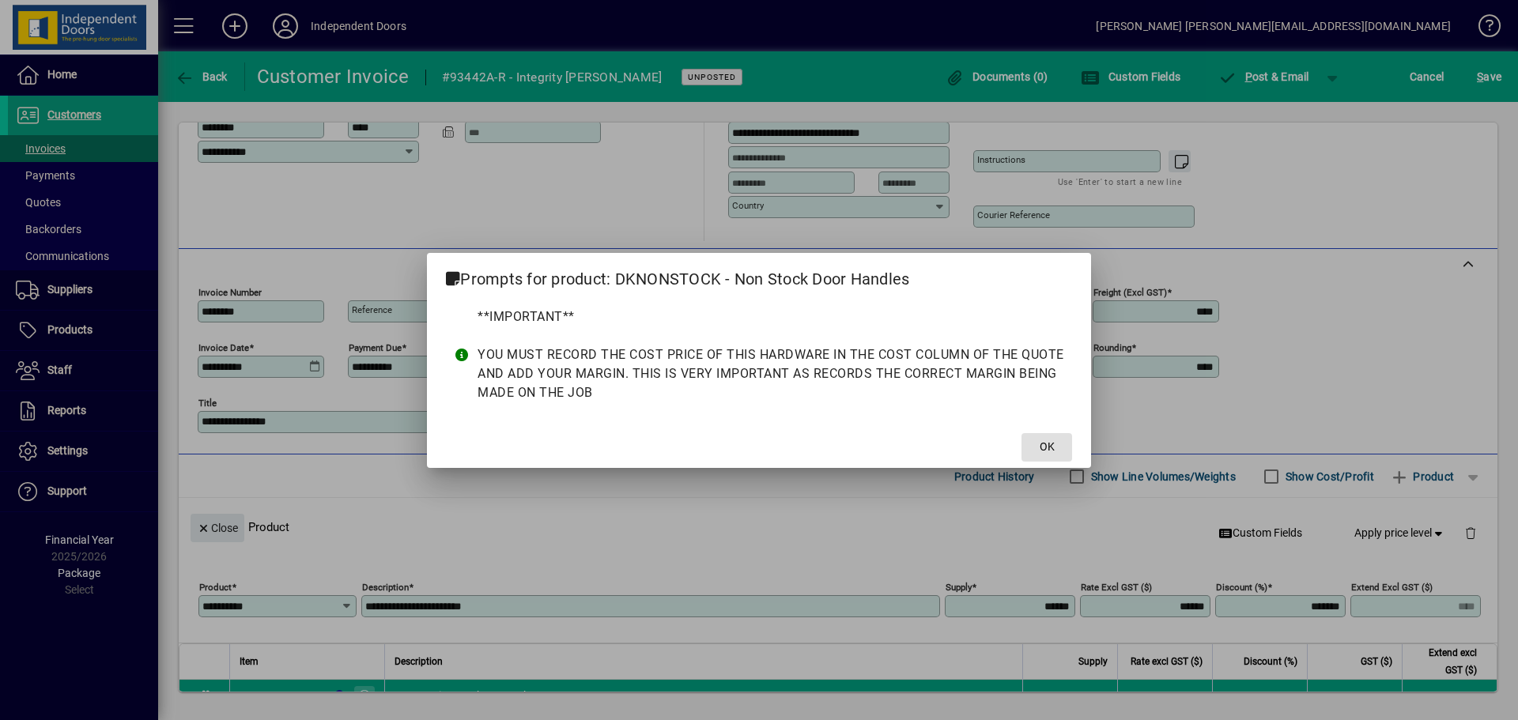
click at [1031, 454] on span at bounding box center [1047, 448] width 51 height 38
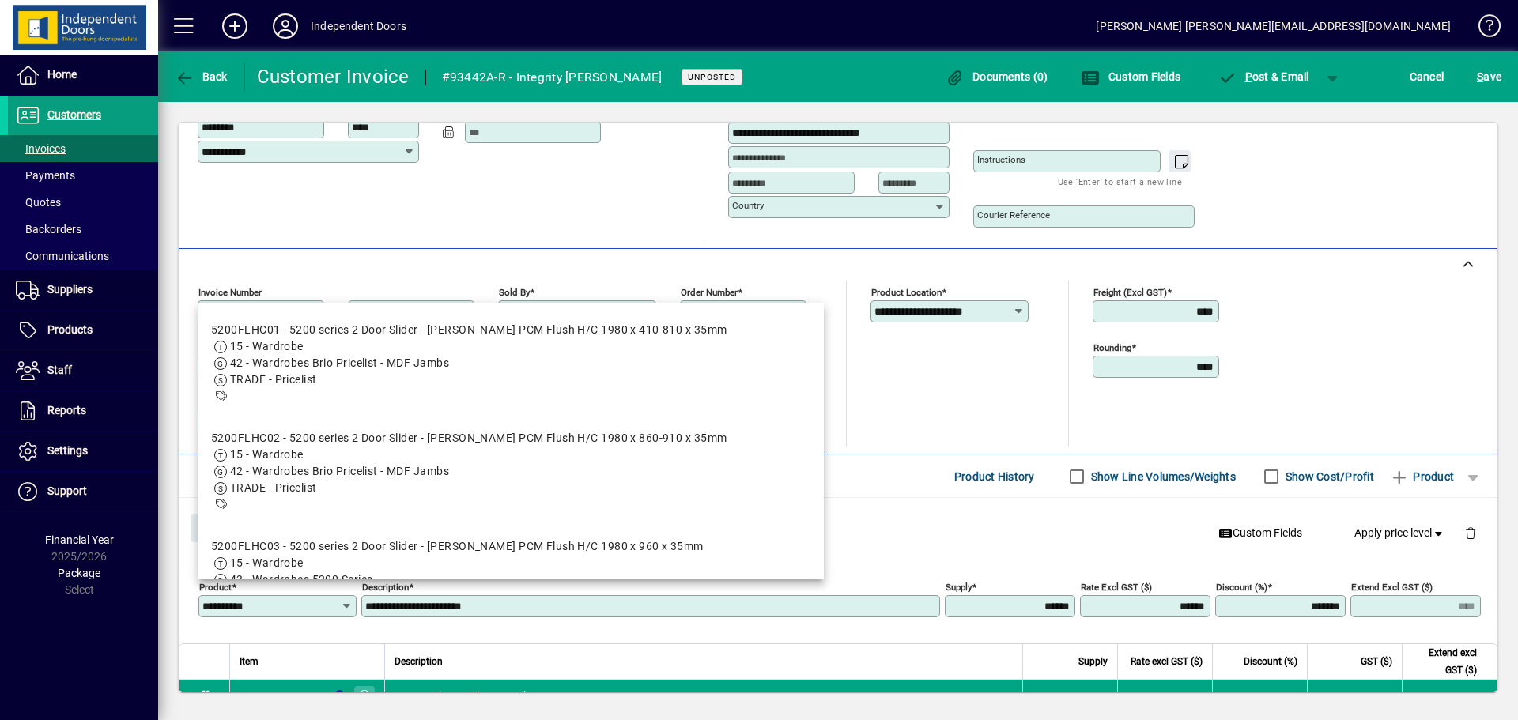
click at [899, 494] on mat-toolbar-row "Line Items Product History Show Line Volumes/Weights Show Cost/Profit Product" at bounding box center [838, 476] width 1319 height 43
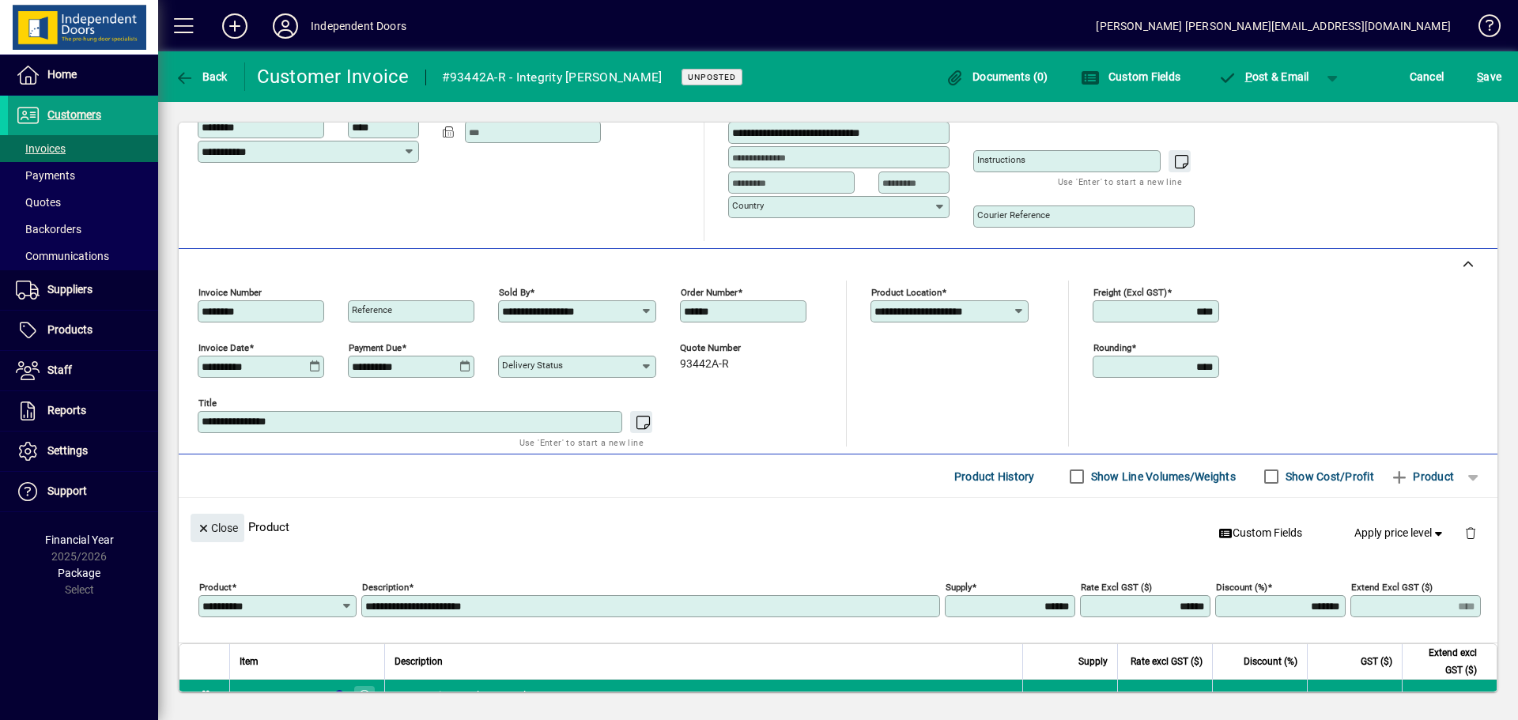
click at [606, 607] on input "**********" at bounding box center [652, 606] width 574 height 13
click at [853, 604] on input "**********" at bounding box center [652, 606] width 574 height 13
type input "********"
type input "******"
type input "********"
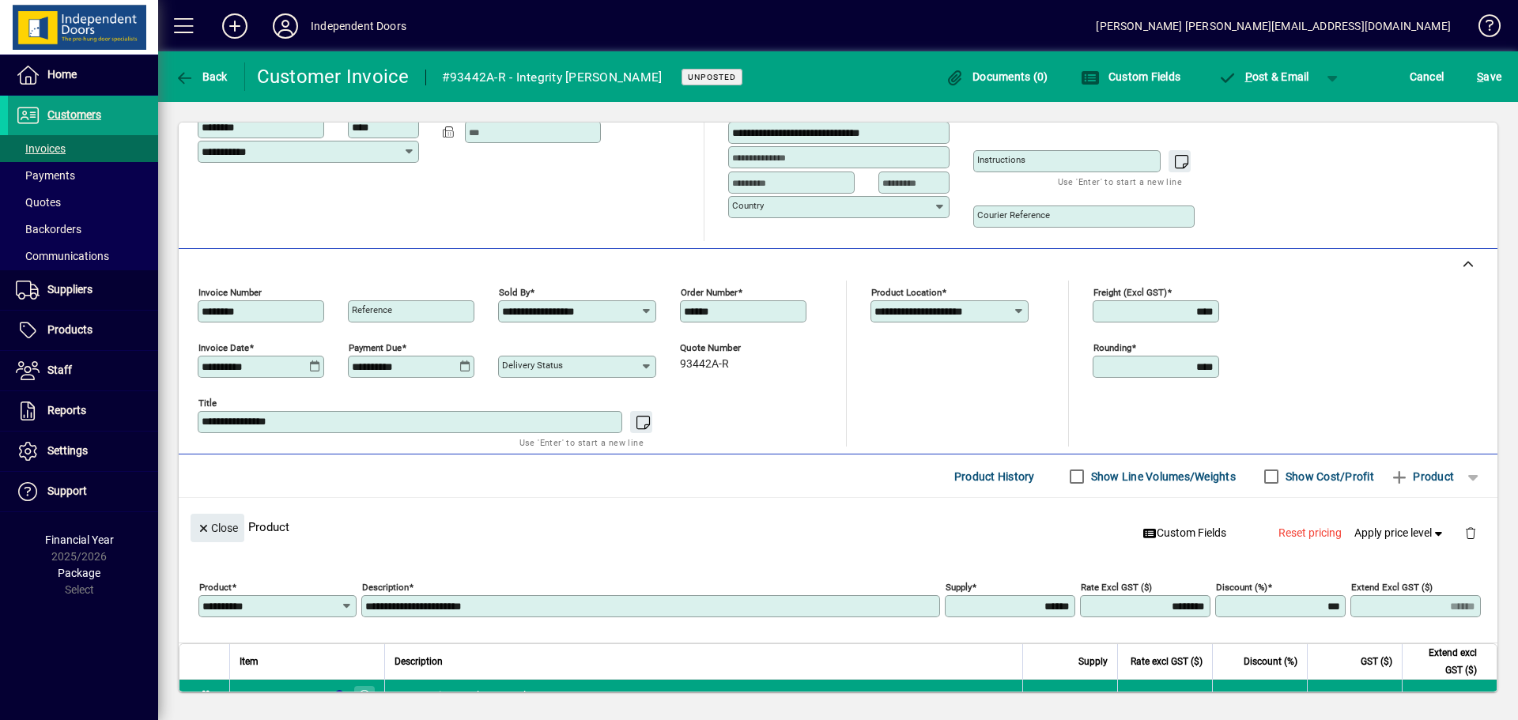
type input "****"
click at [1249, 550] on div "**********" at bounding box center [838, 595] width 1319 height 95
click at [1502, 74] on span "submit" at bounding box center [1489, 77] width 32 height 38
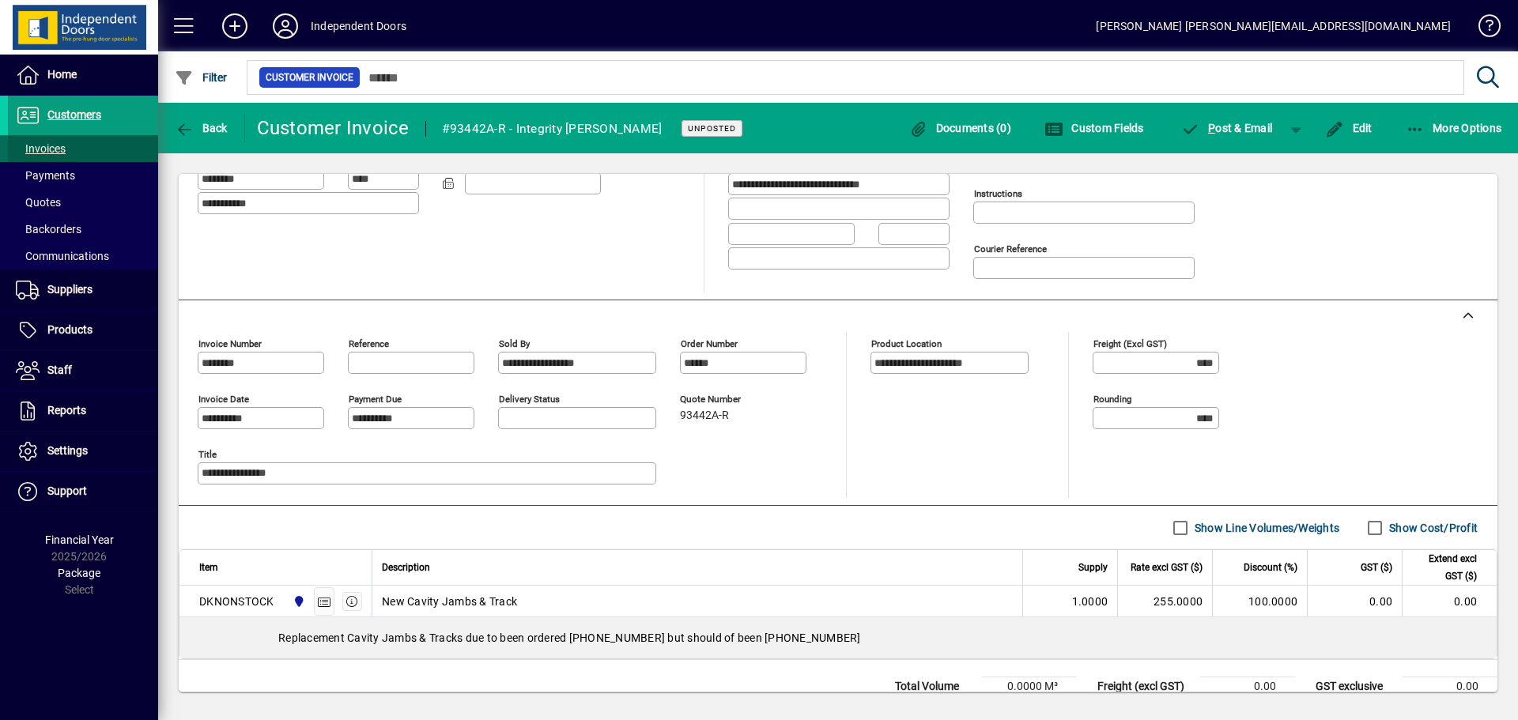
click at [44, 149] on span "Invoices" at bounding box center [41, 148] width 50 height 13
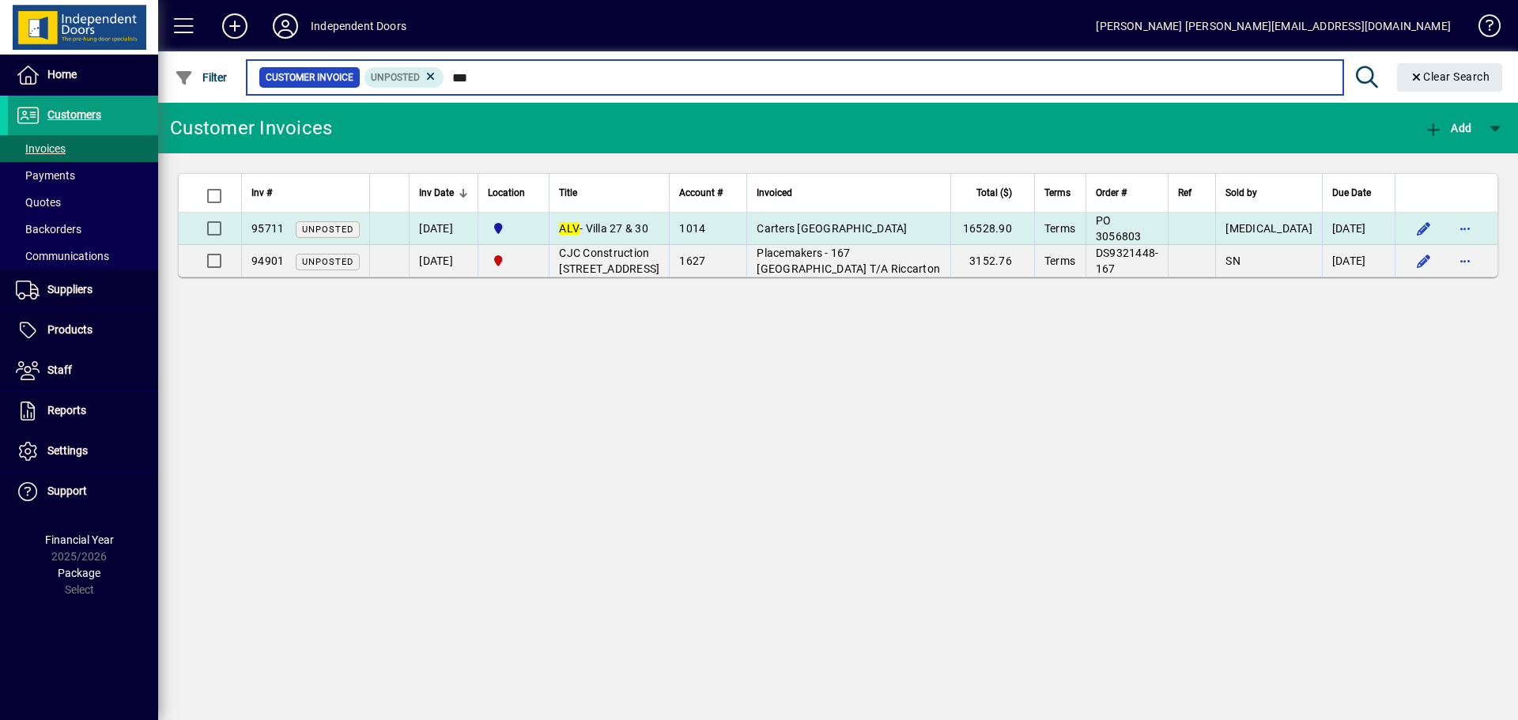
type input "***"
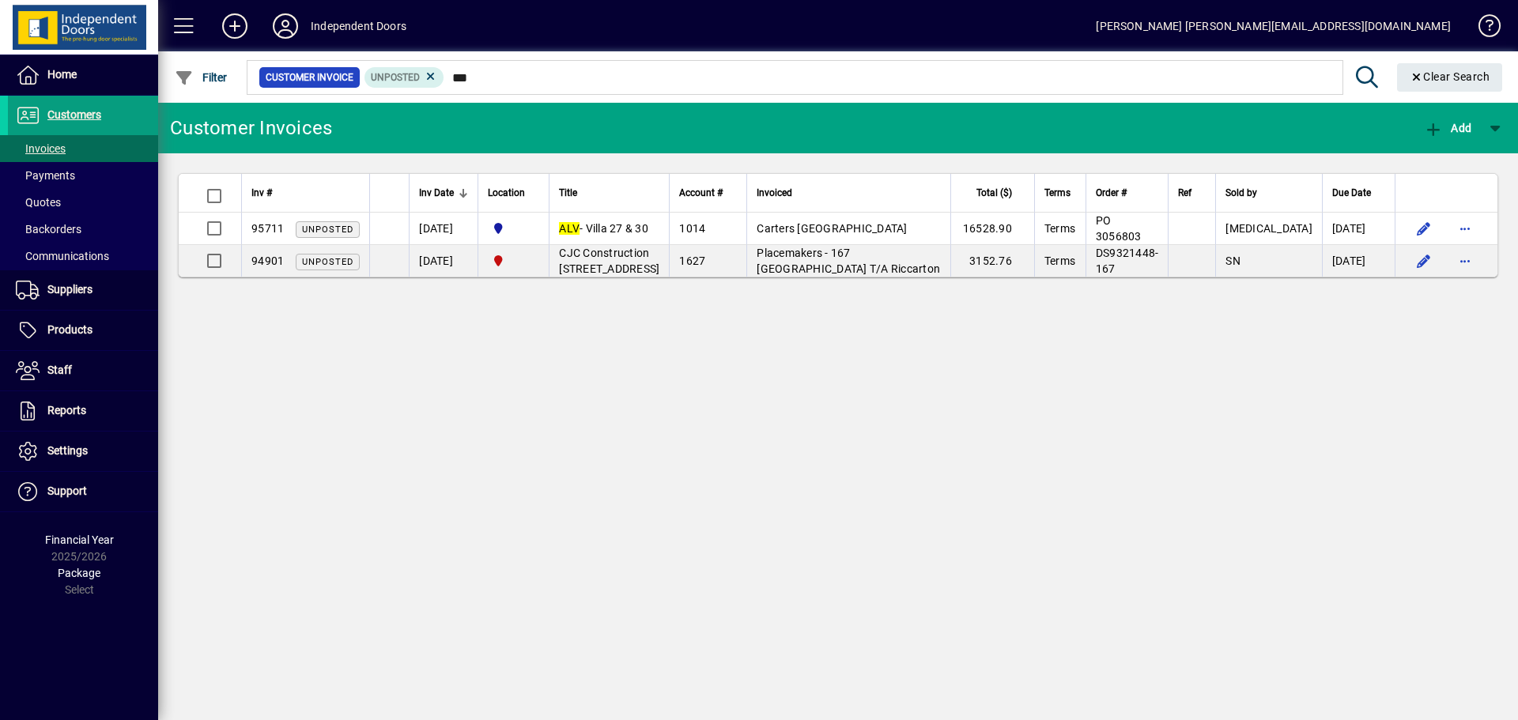
click at [638, 230] on td "ALV - Villa 27 & 30" at bounding box center [609, 229] width 120 height 32
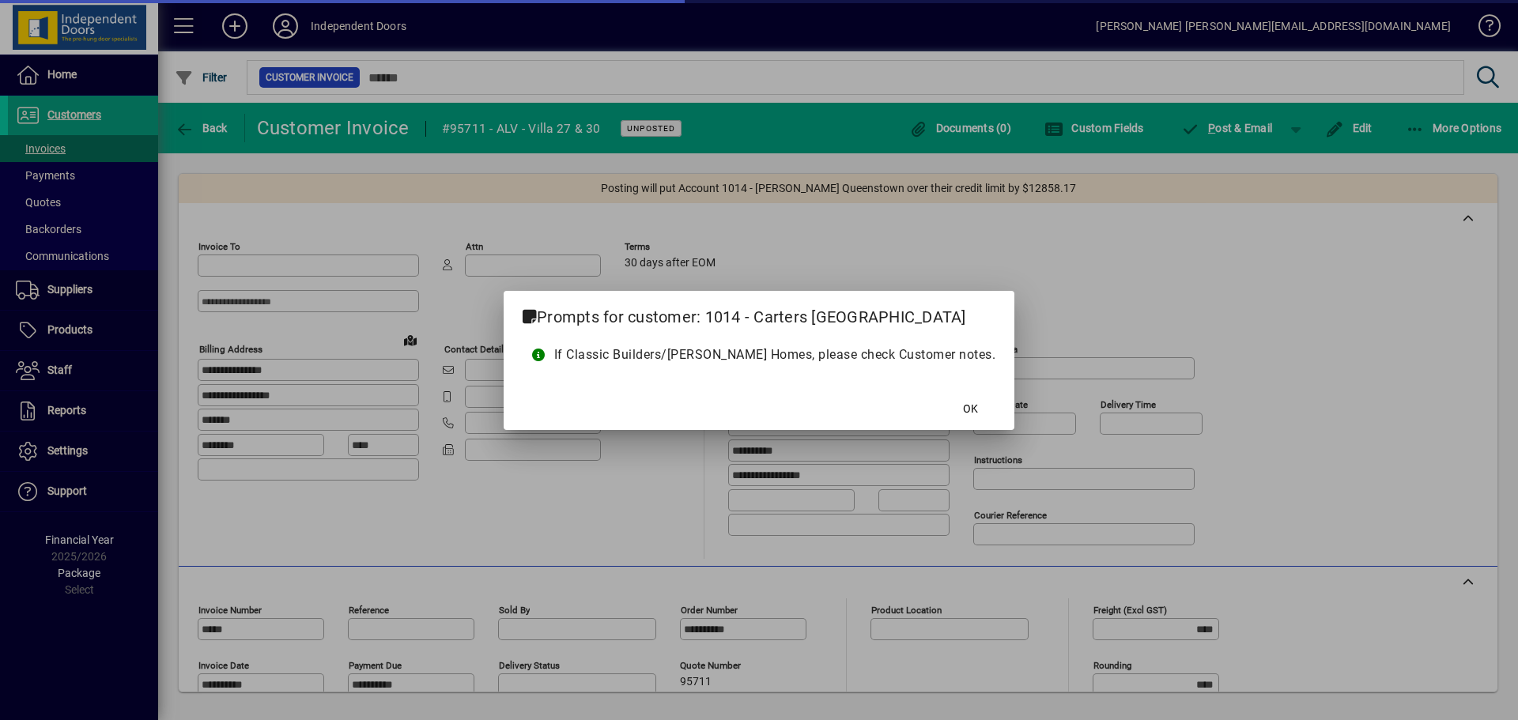
type input "**********"
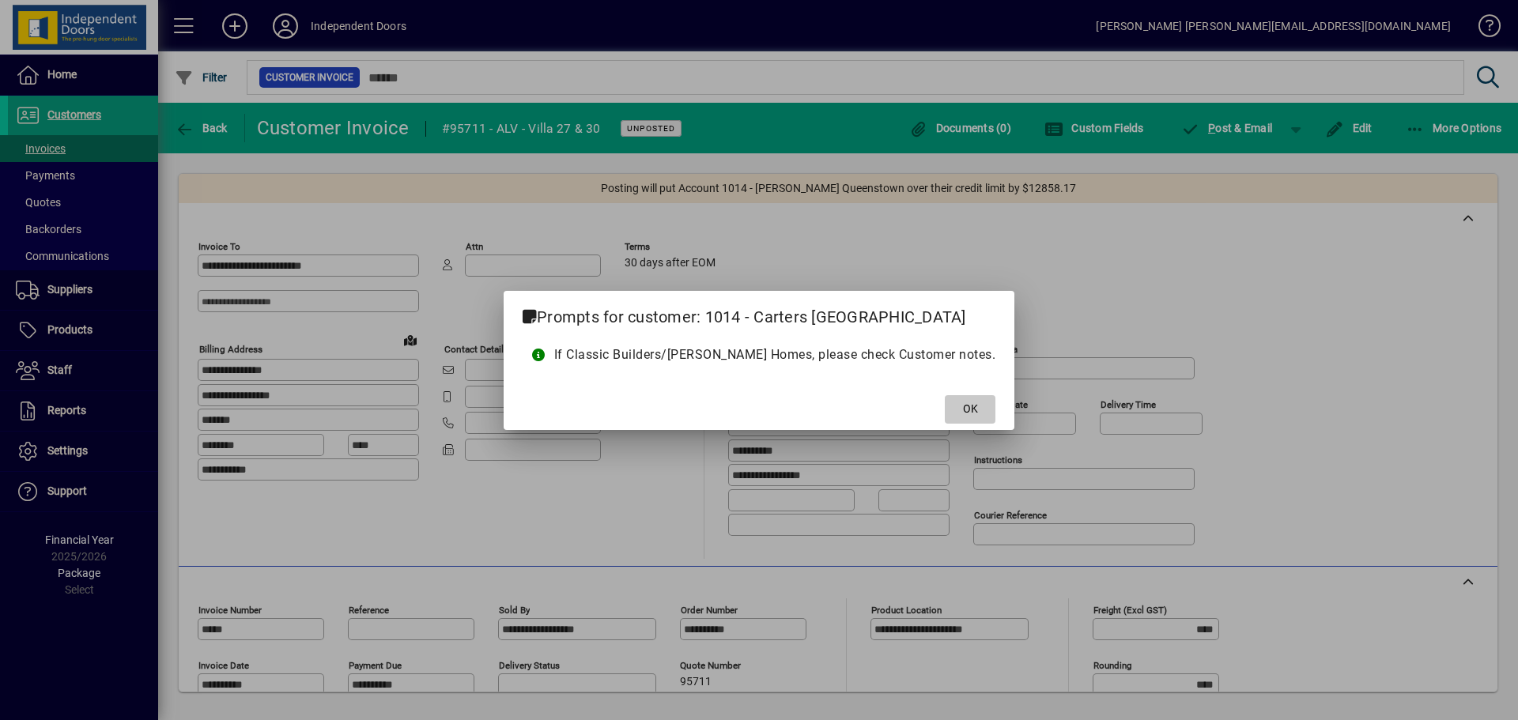
drag, startPoint x: 949, startPoint y: 415, endPoint x: 973, endPoint y: 403, distance: 26.5
click at [963, 414] on span "OK" at bounding box center [970, 409] width 15 height 17
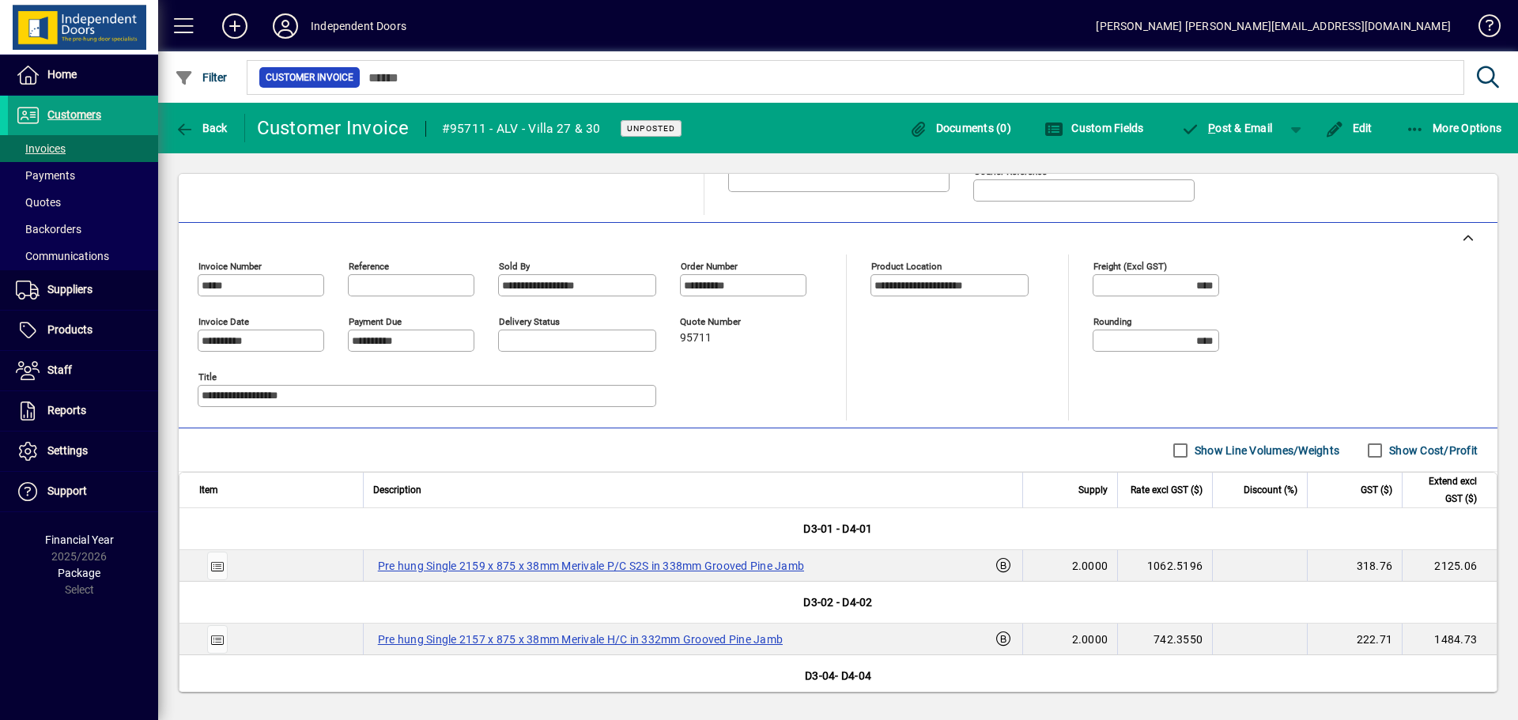
scroll to position [395, 0]
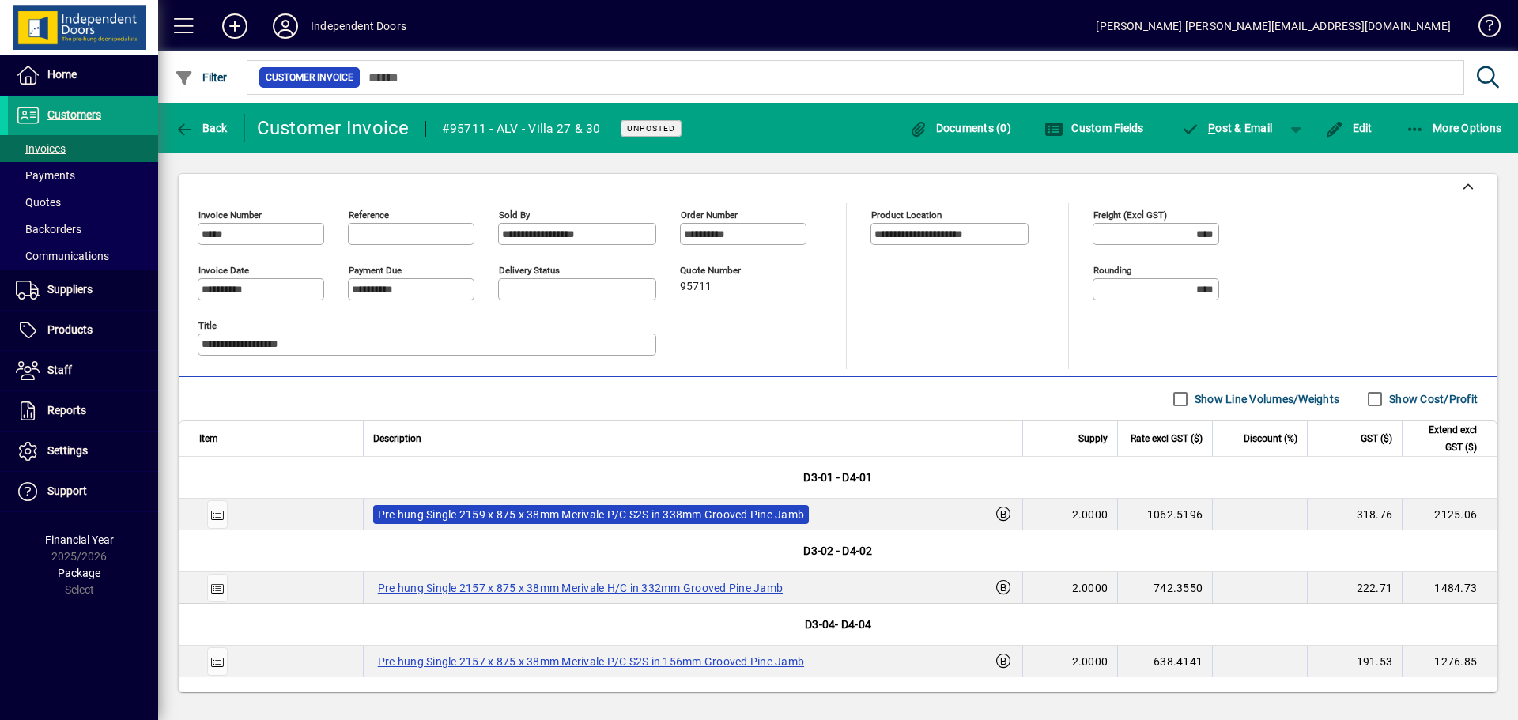
click at [629, 513] on label "Pre hung Single 2159 x 875 x 38mm Merivale P/C S2S in 338mm Grooved Pine Jamb" at bounding box center [591, 514] width 436 height 19
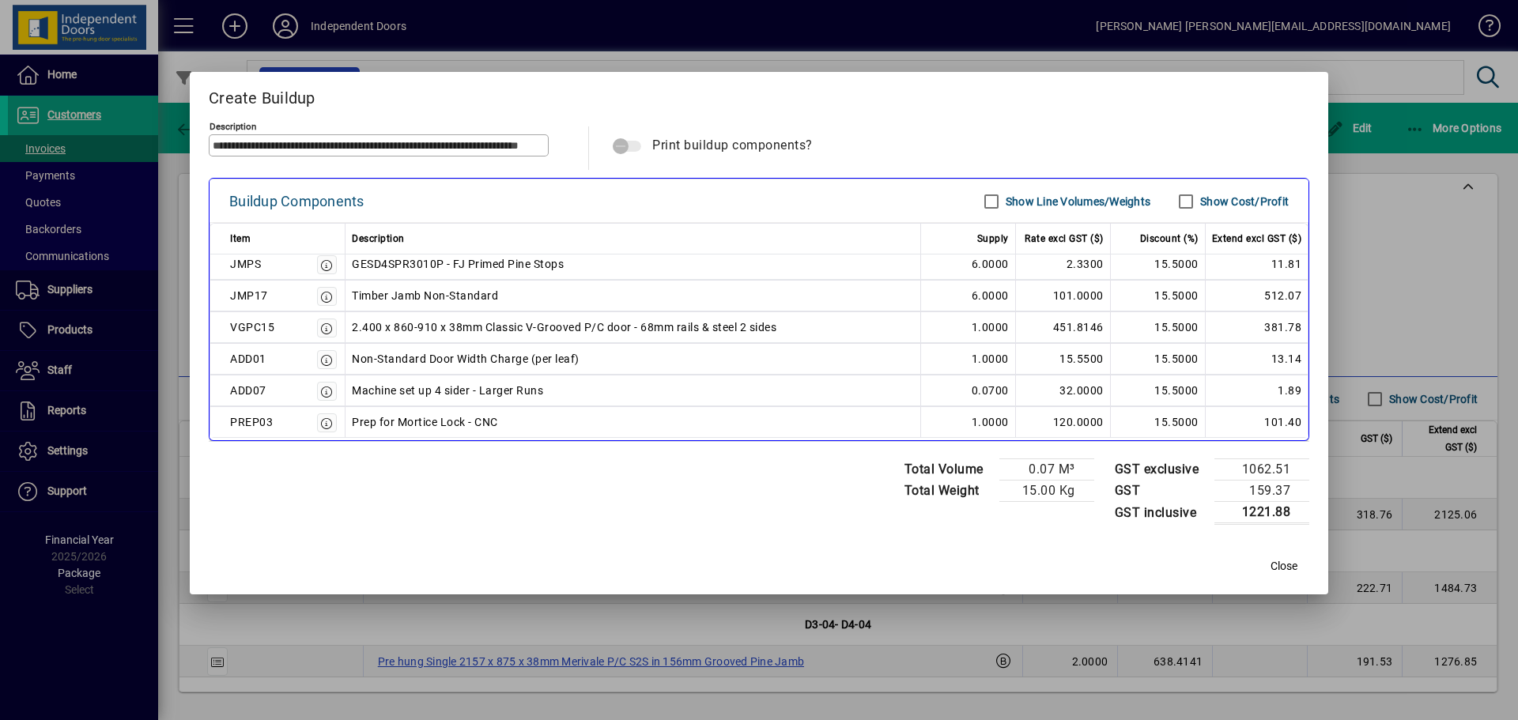
scroll to position [166, 0]
click at [1280, 562] on span "Close" at bounding box center [1284, 566] width 27 height 17
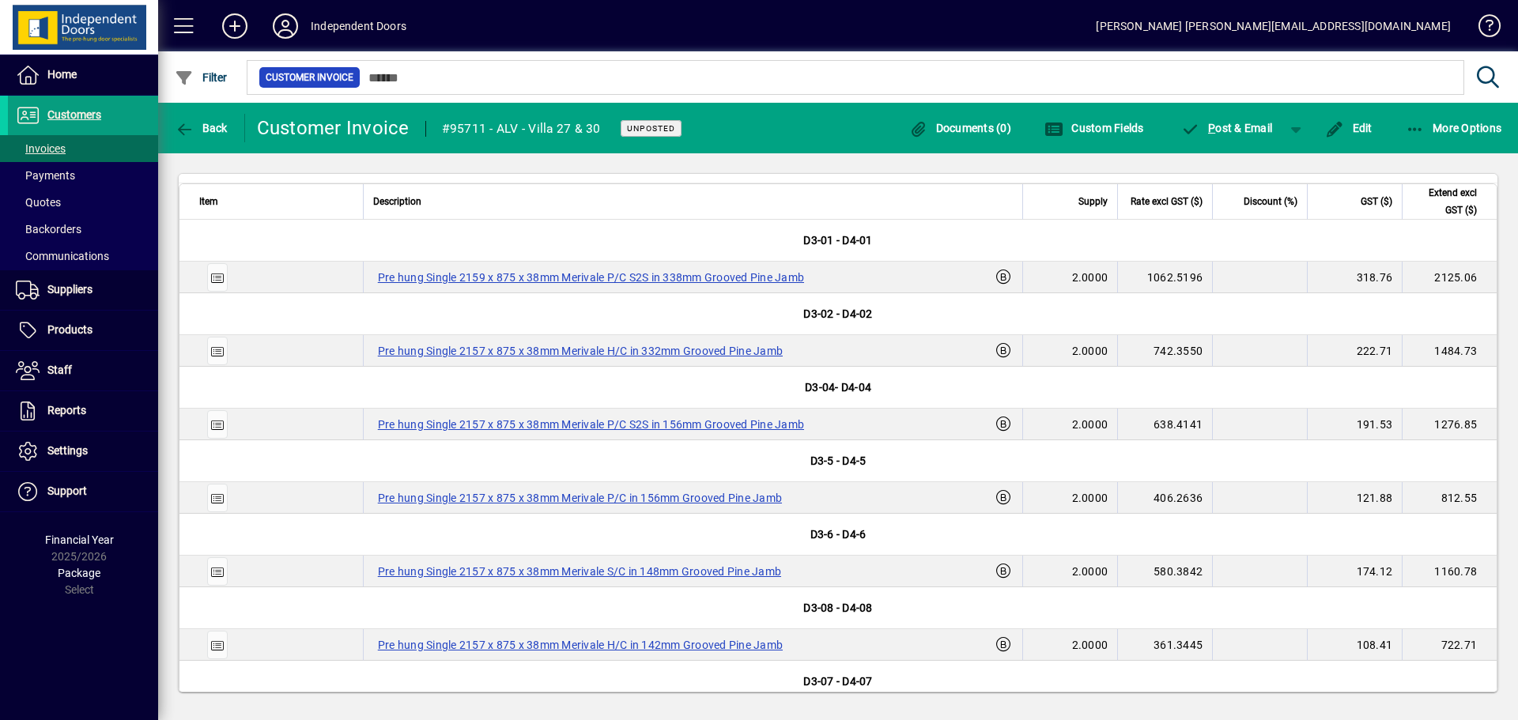
scroll to position [712, 0]
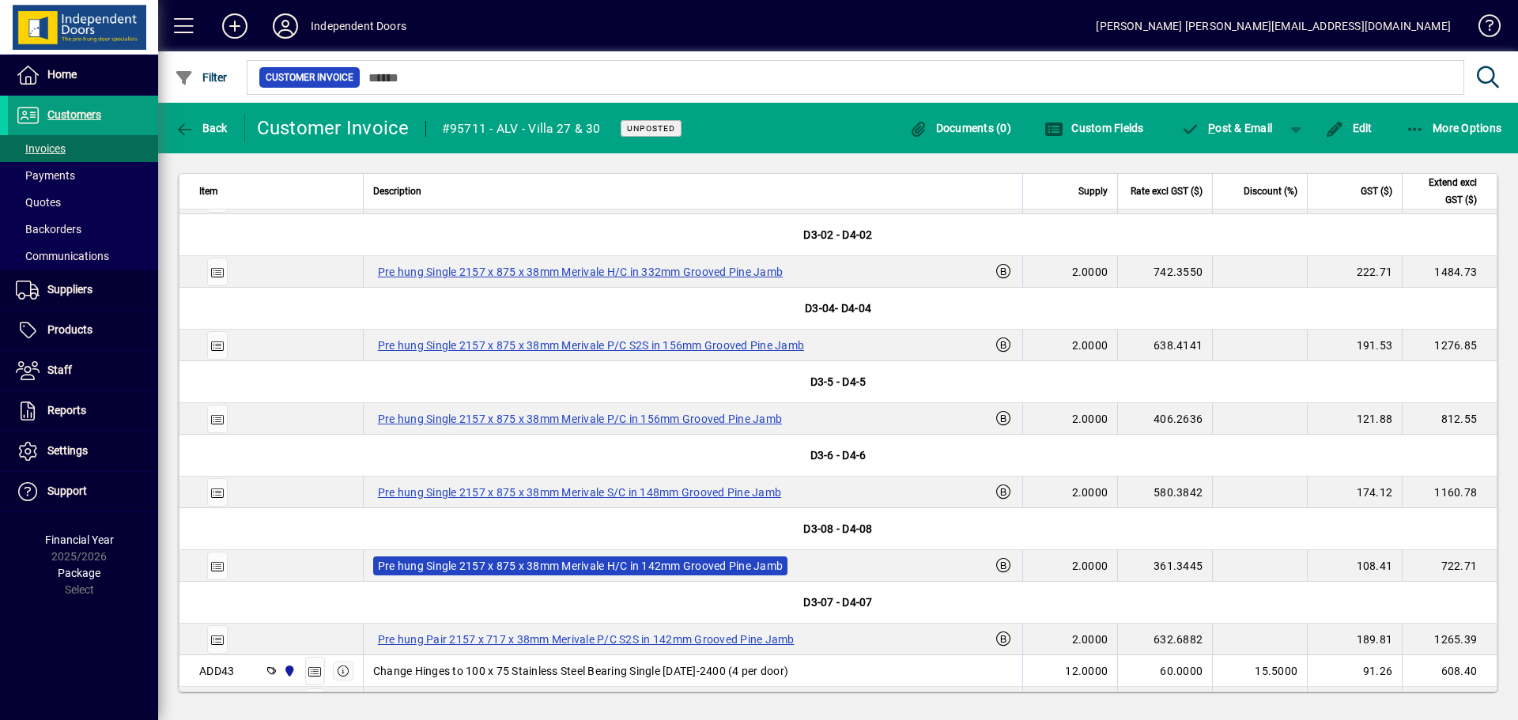
click at [671, 569] on label "Pre hung Single 2157 x 875 x 38mm Merivale H/C in 142mm Grooved Pine Jamb" at bounding box center [580, 566] width 414 height 19
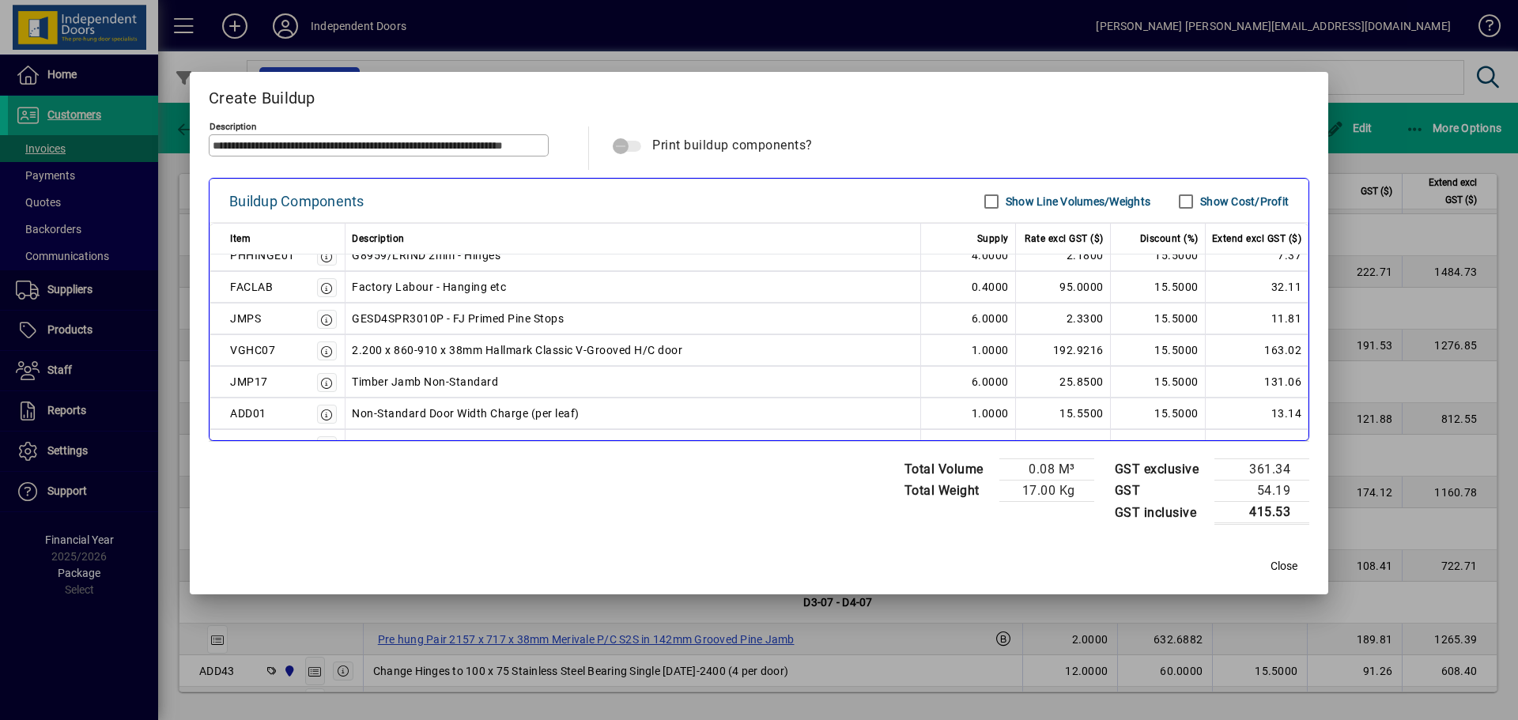
scroll to position [134, 0]
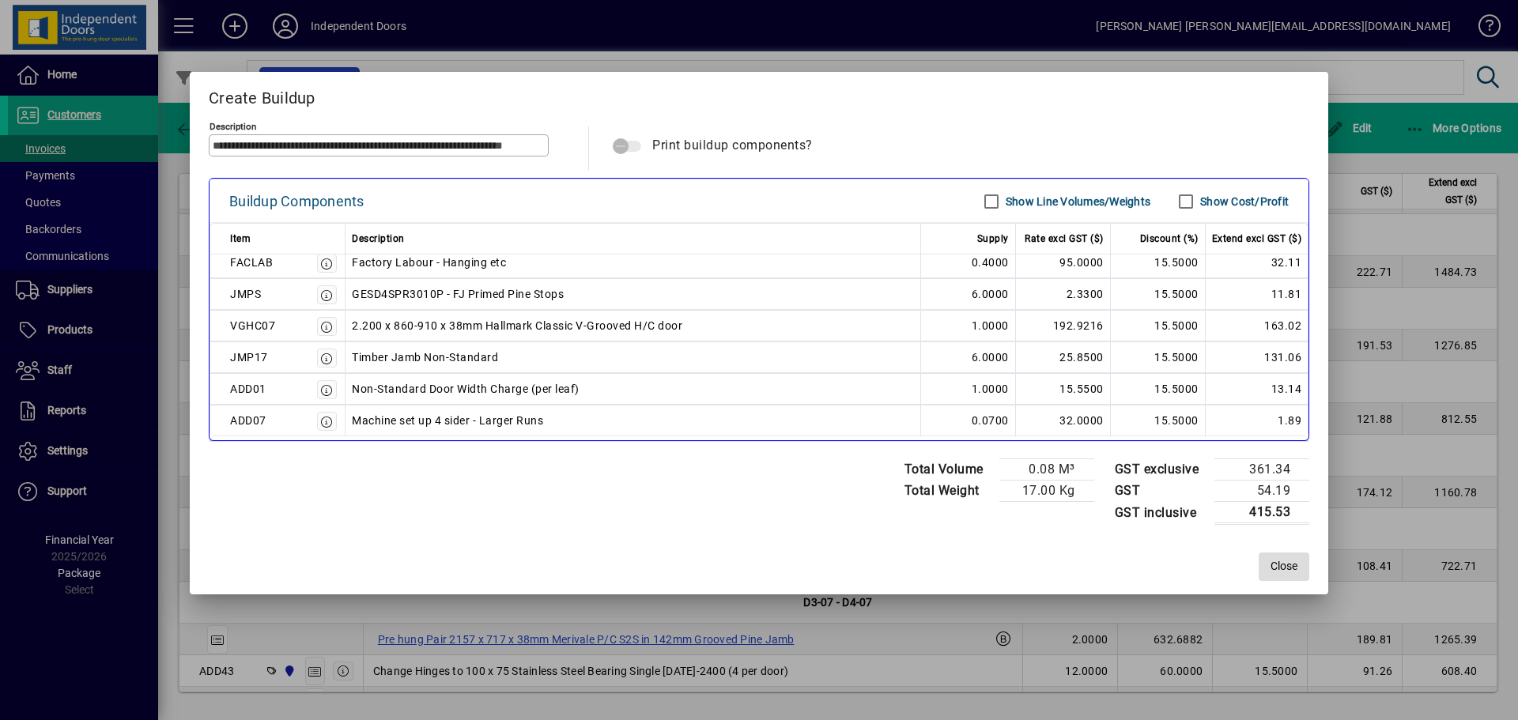
click at [1283, 565] on span "Close" at bounding box center [1284, 566] width 27 height 17
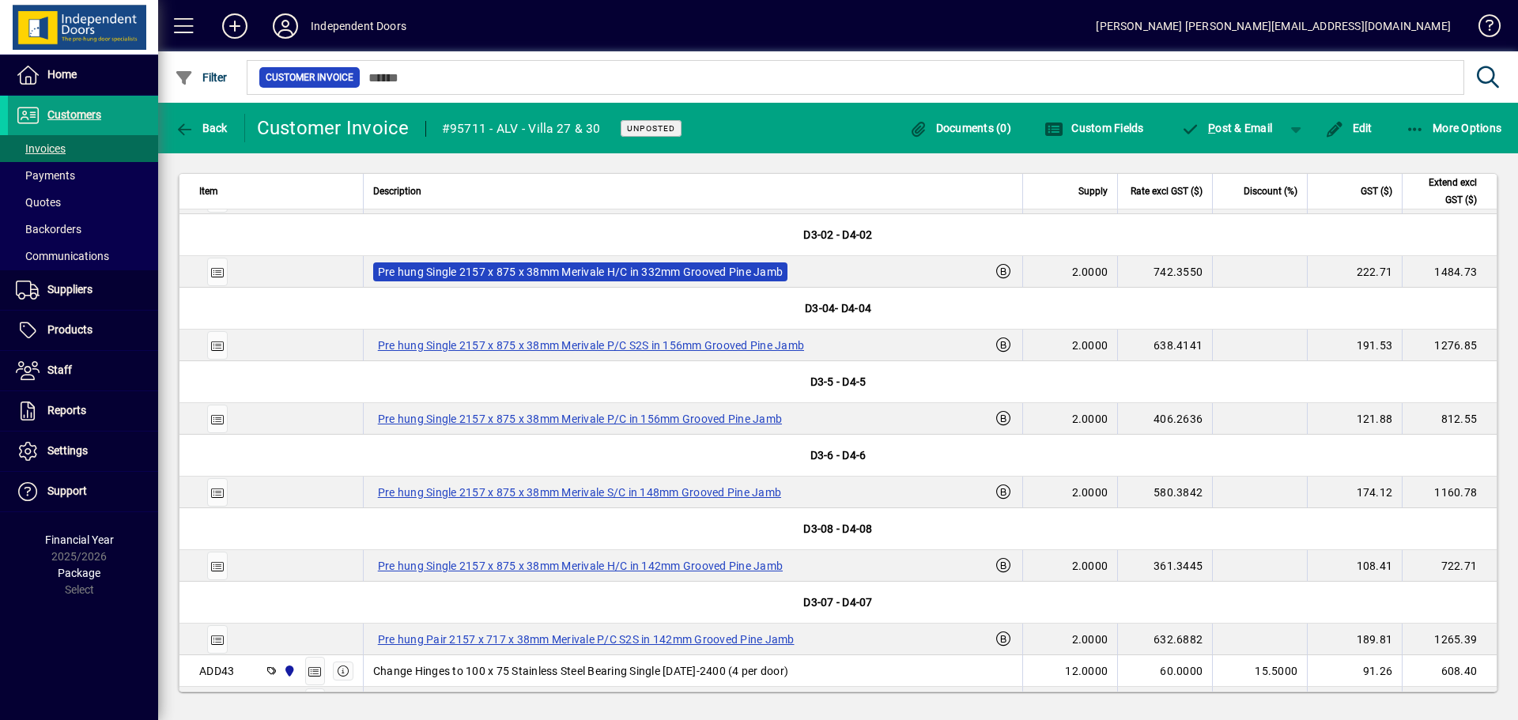
click at [626, 263] on label "Pre hung Single 2157 x 875 x 38mm Merivale H/C in 332mm Grooved Pine Jamb" at bounding box center [580, 272] width 414 height 19
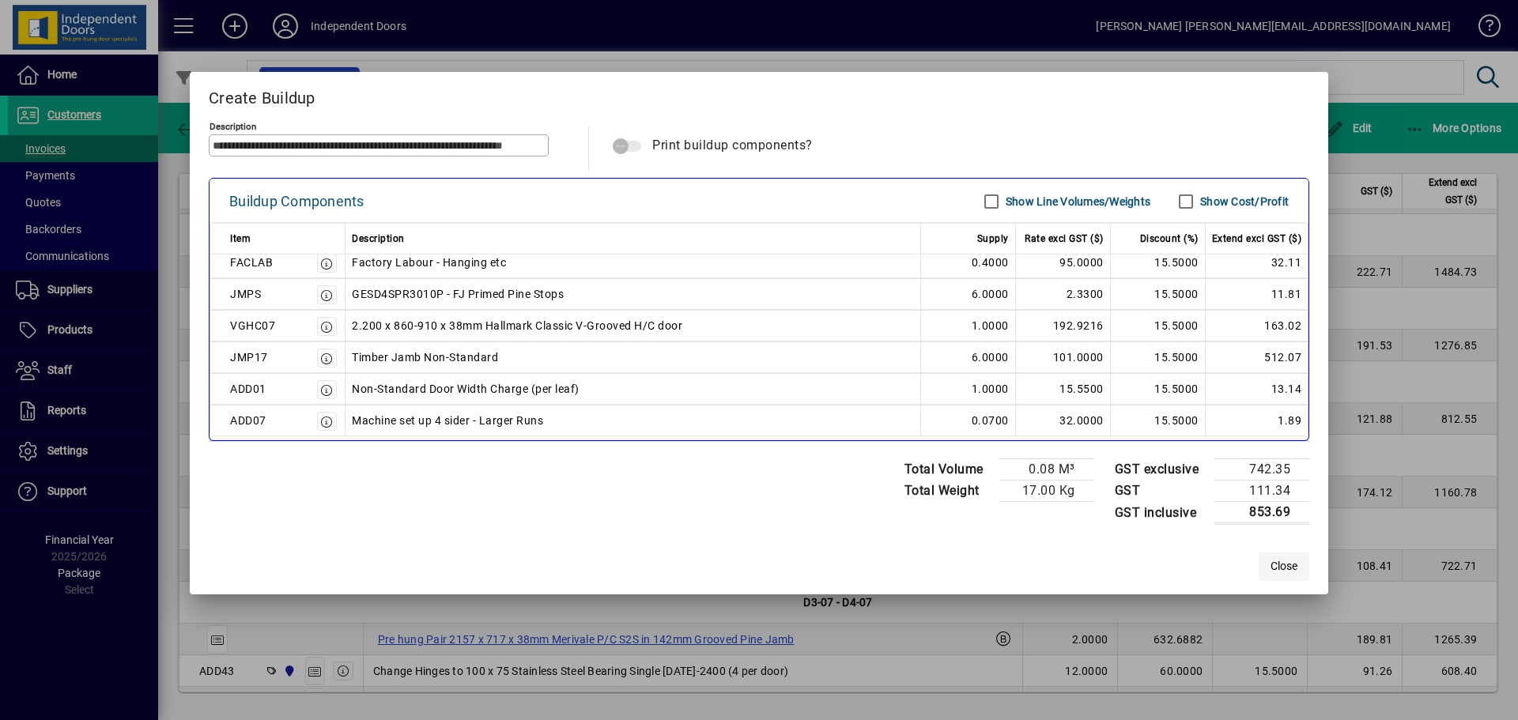
click at [1287, 569] on span "Close" at bounding box center [1284, 566] width 27 height 17
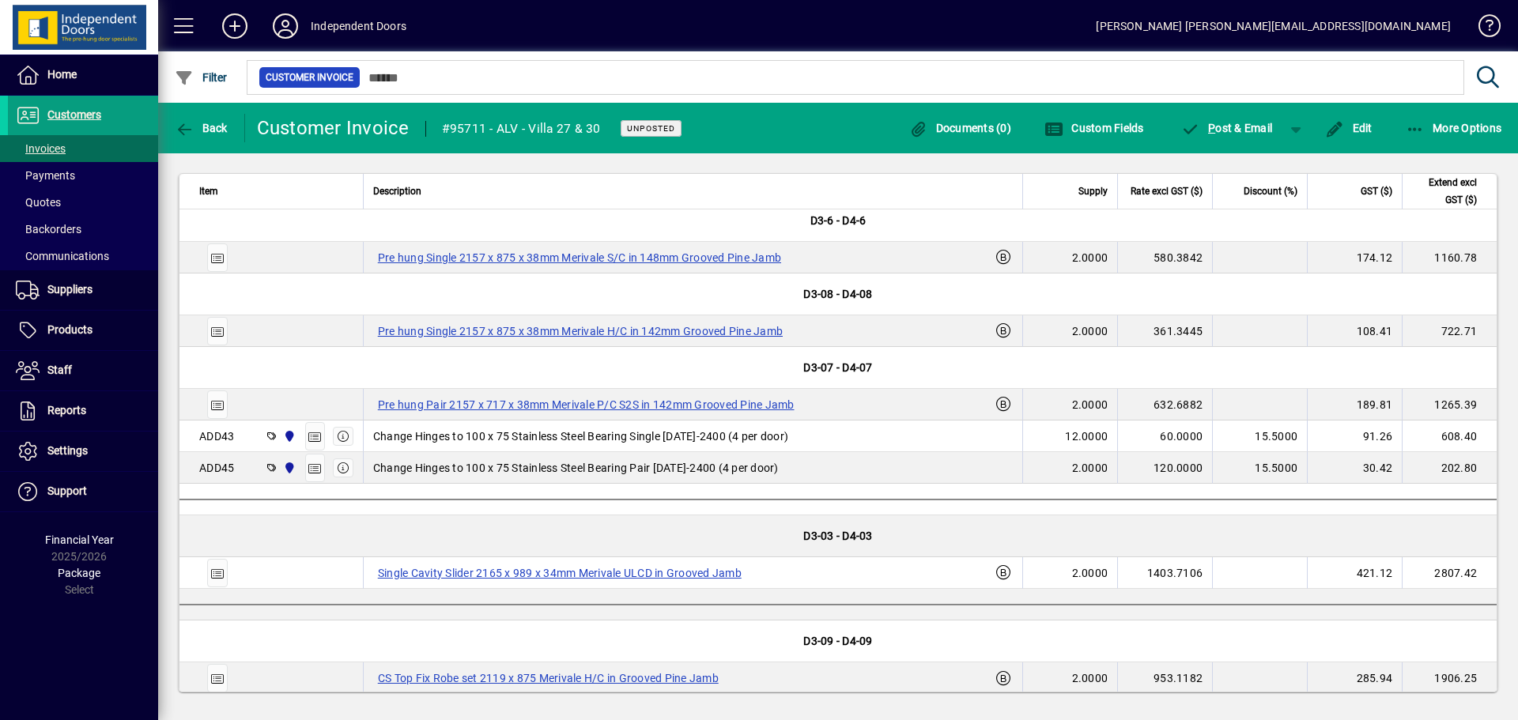
scroll to position [949, 0]
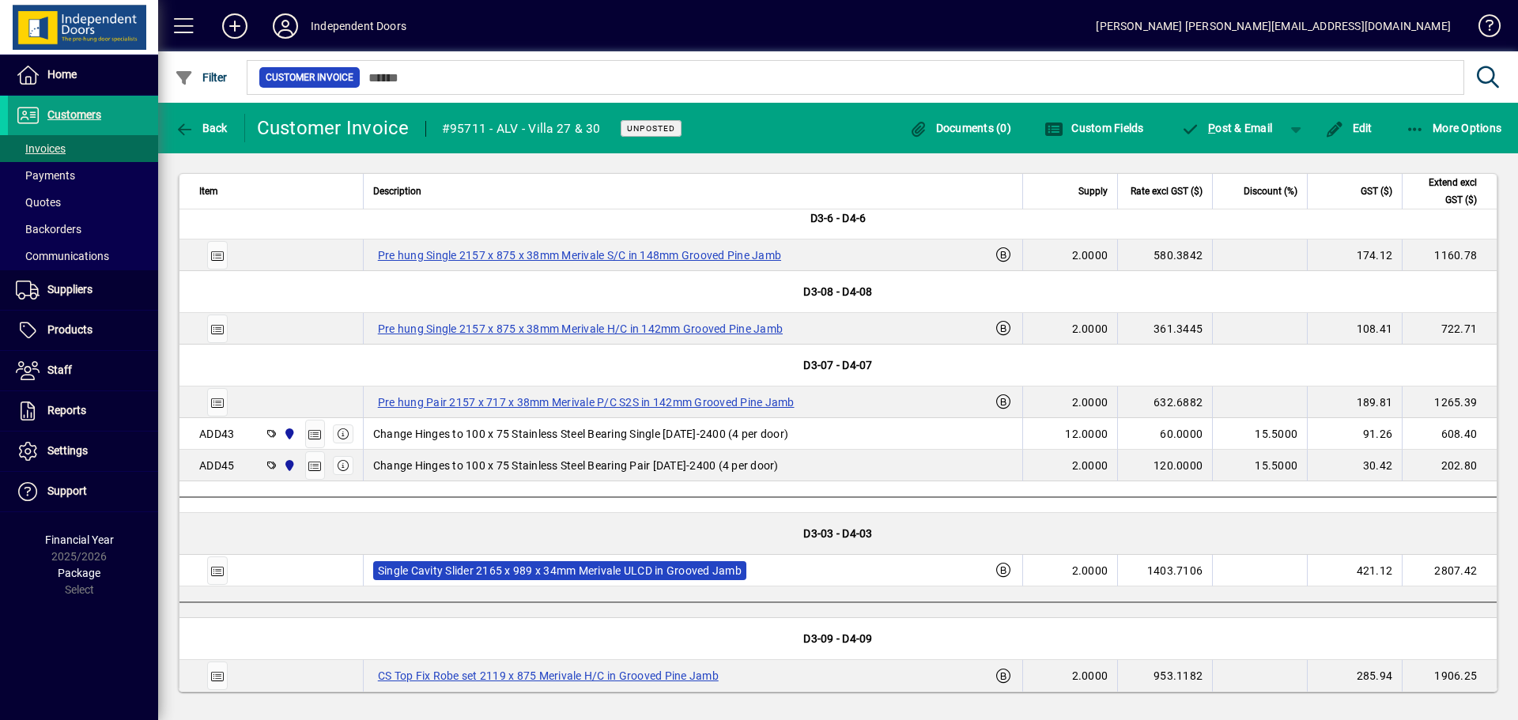
click at [508, 576] on label "Single Cavity Slider 2165 x 989 x 34mm Merivale ULCD in Grooved Jamb" at bounding box center [559, 570] width 373 height 19
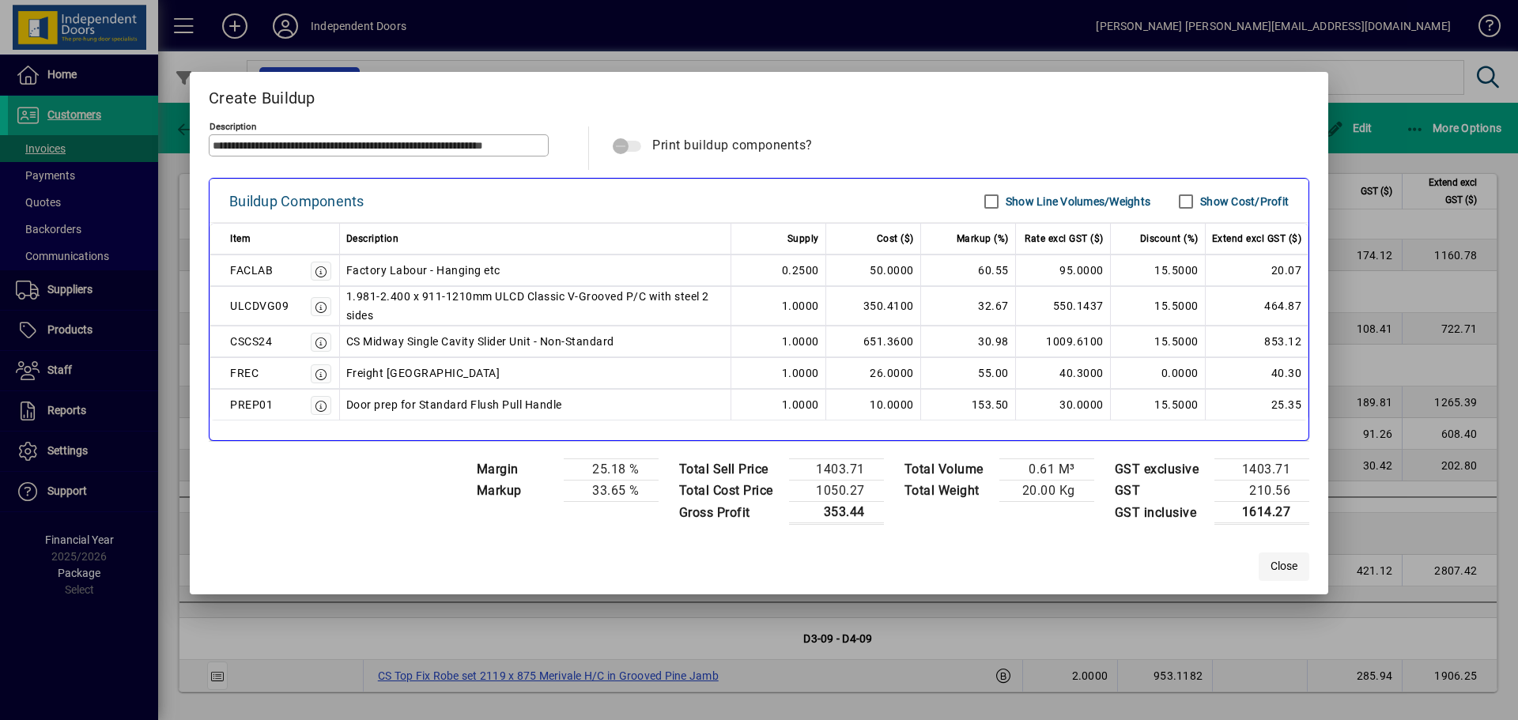
click at [1271, 565] on span "Close" at bounding box center [1284, 566] width 27 height 17
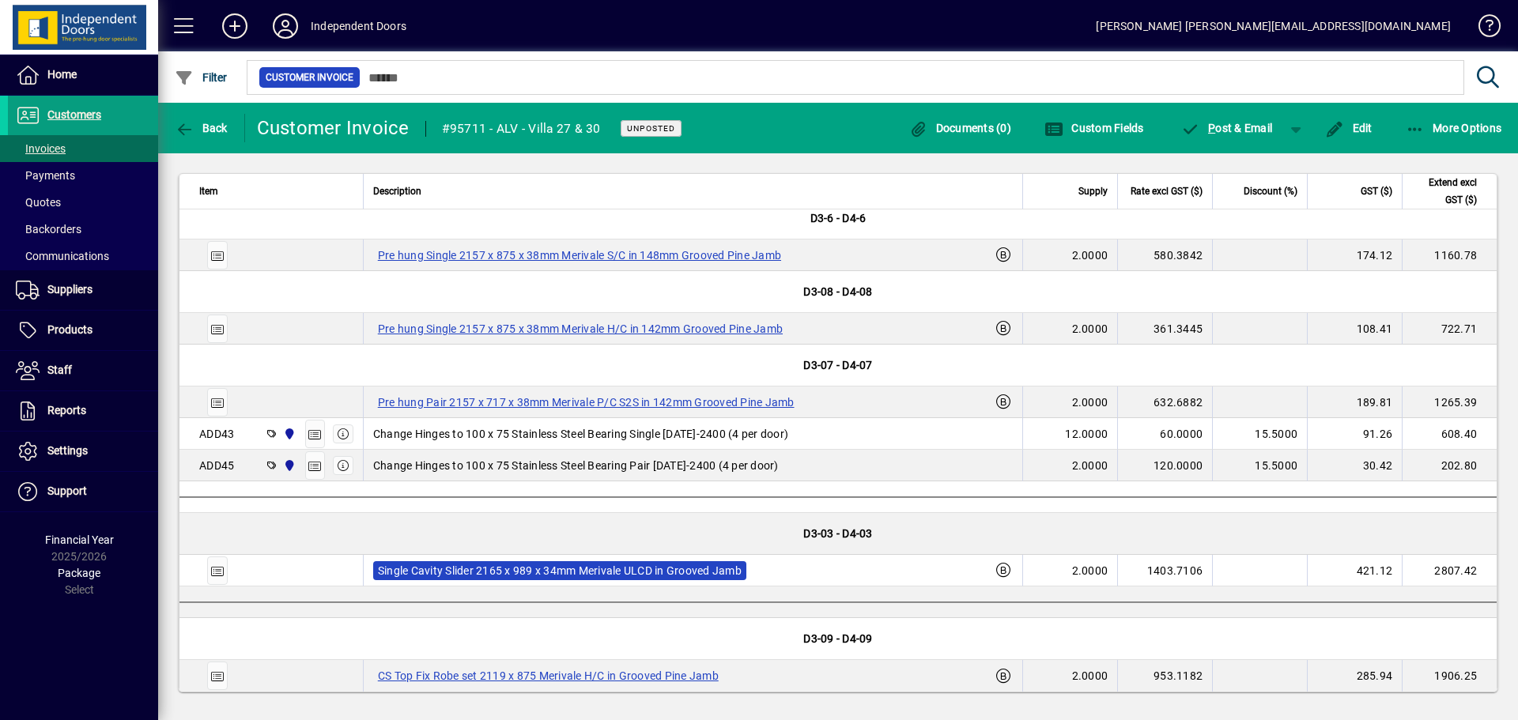
click at [544, 567] on label "Single Cavity Slider 2165 x 989 x 34mm Merivale ULCD in Grooved Jamb" at bounding box center [559, 570] width 373 height 19
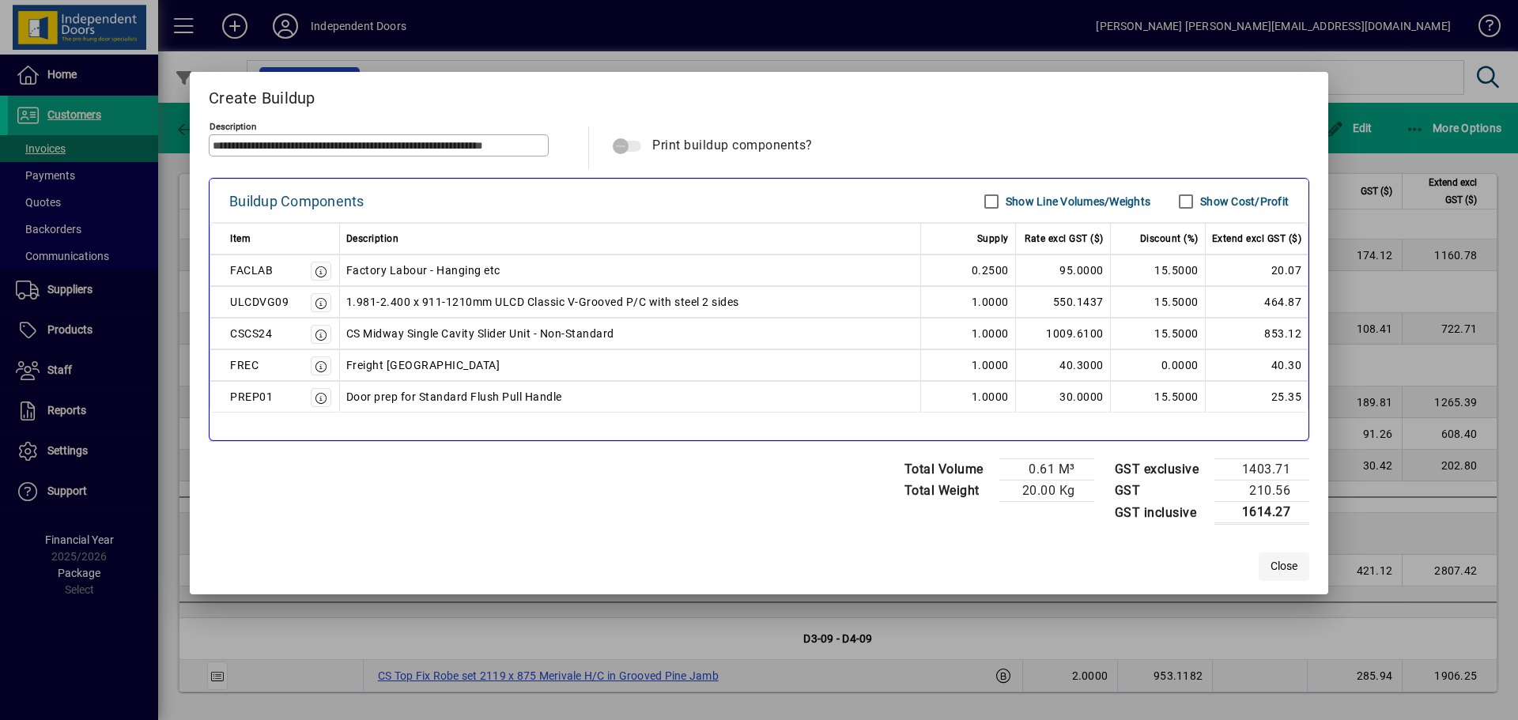
click at [1290, 571] on span "Close" at bounding box center [1284, 566] width 27 height 17
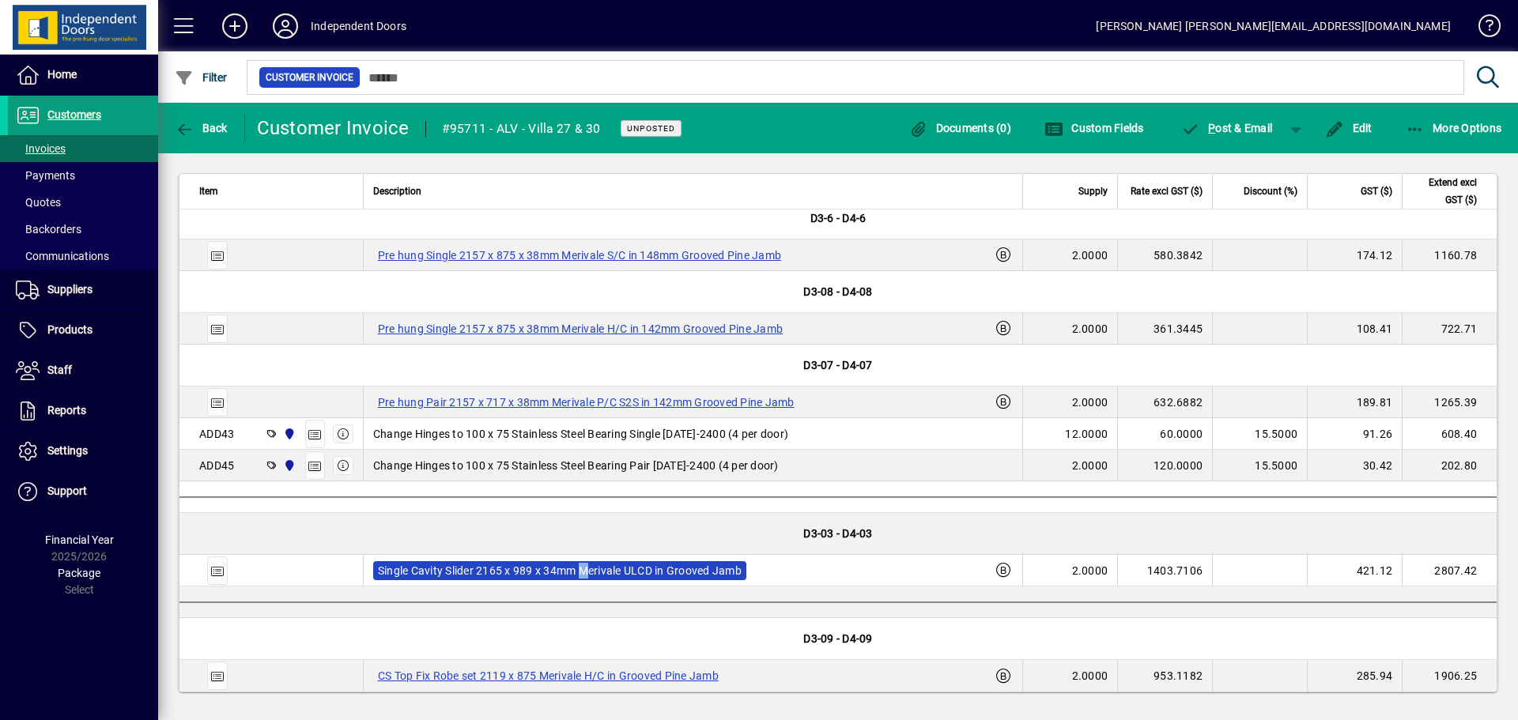
click at [587, 568] on label "Single Cavity Slider 2165 x 989 x 34mm Merivale ULCD in Grooved Jamb" at bounding box center [559, 570] width 373 height 19
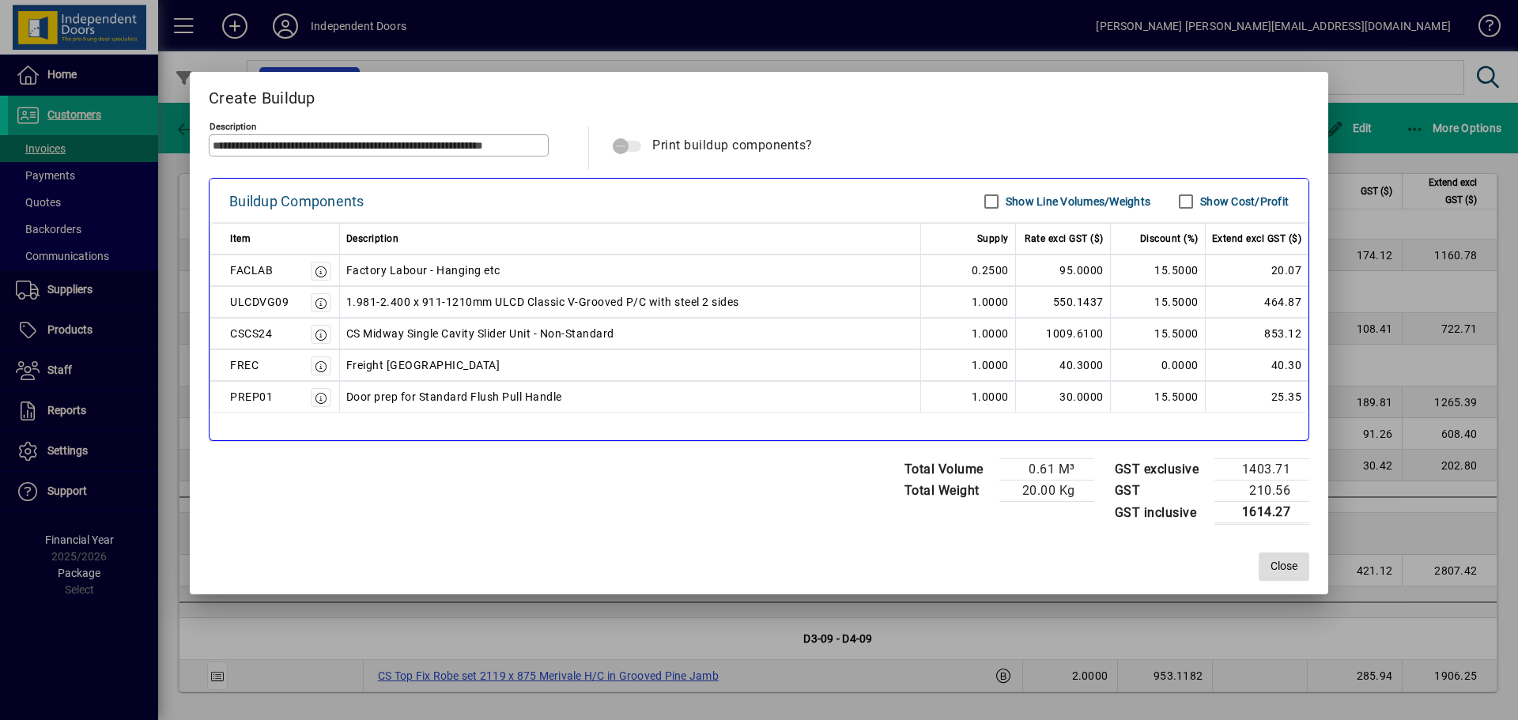
click at [1283, 569] on span "Close" at bounding box center [1284, 566] width 27 height 17
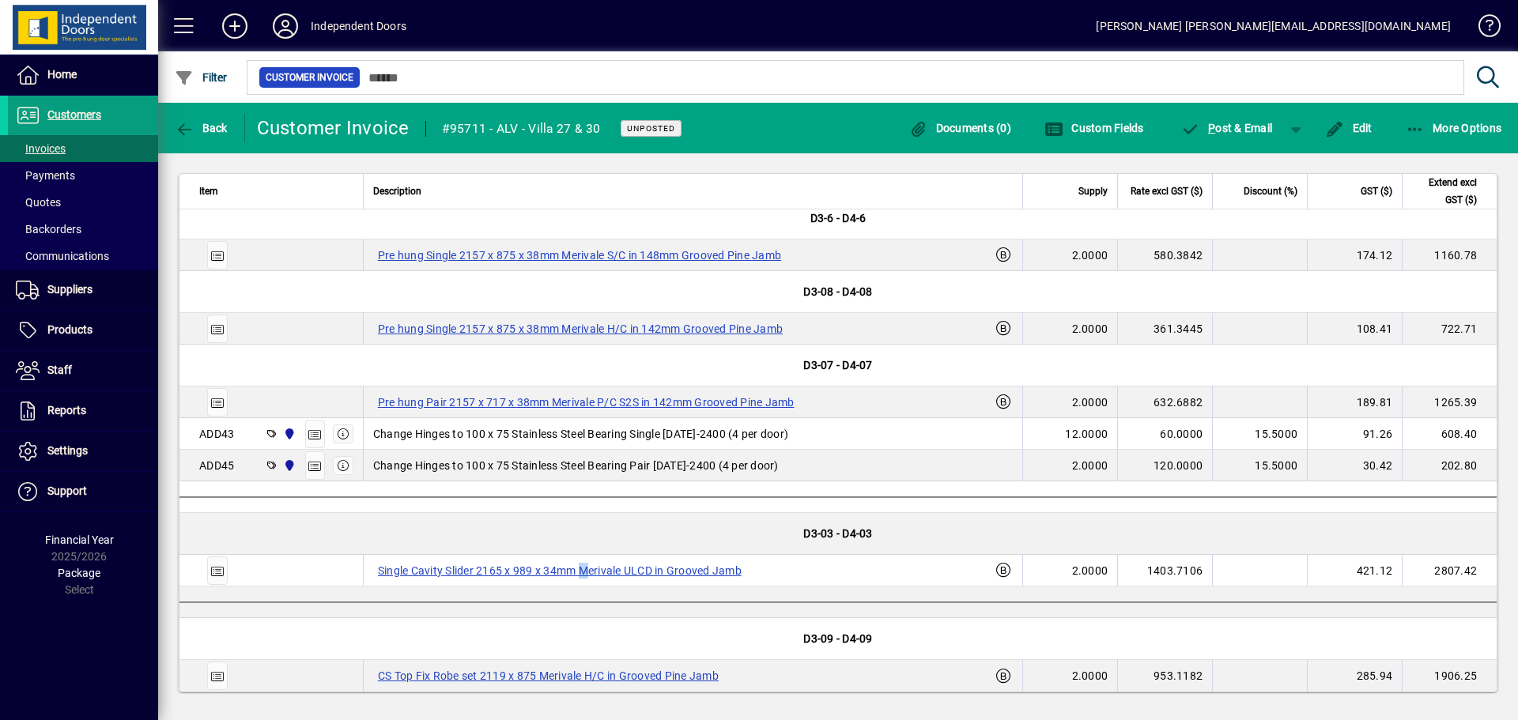
scroll to position [1039, 0]
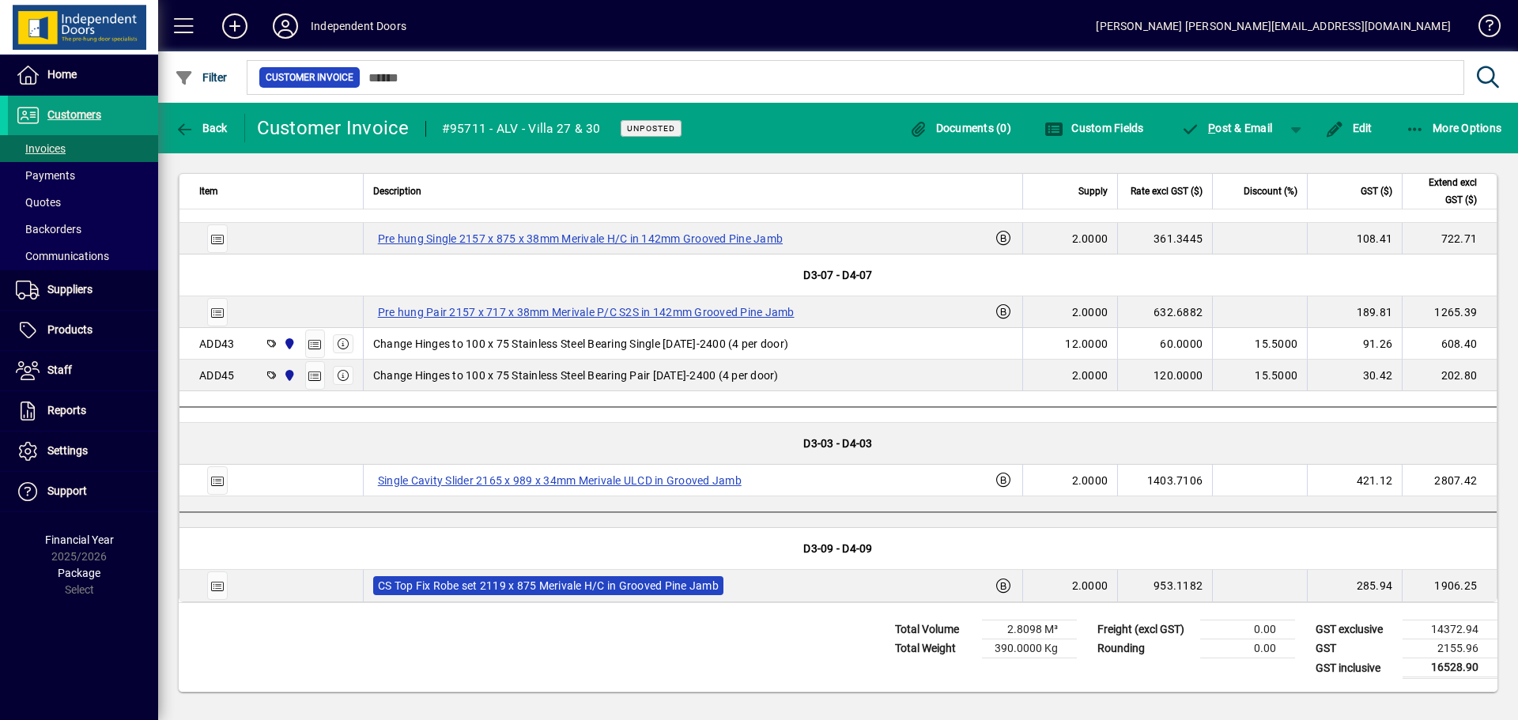
click at [587, 577] on label "CS Top Fix Robe set 2119 x 875 Merivale H/C in Grooved Pine Jamb" at bounding box center [548, 585] width 350 height 19
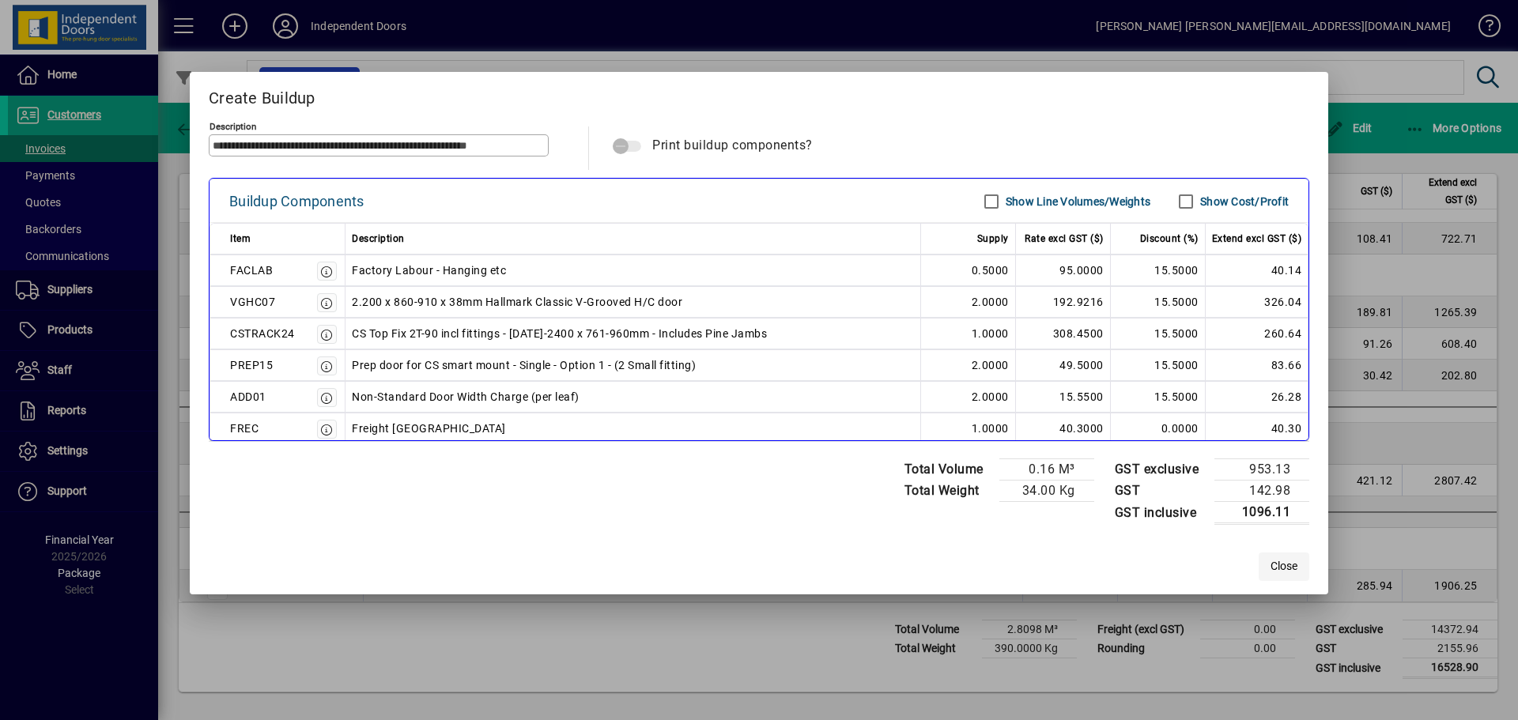
click at [1281, 572] on span "Close" at bounding box center [1284, 566] width 27 height 17
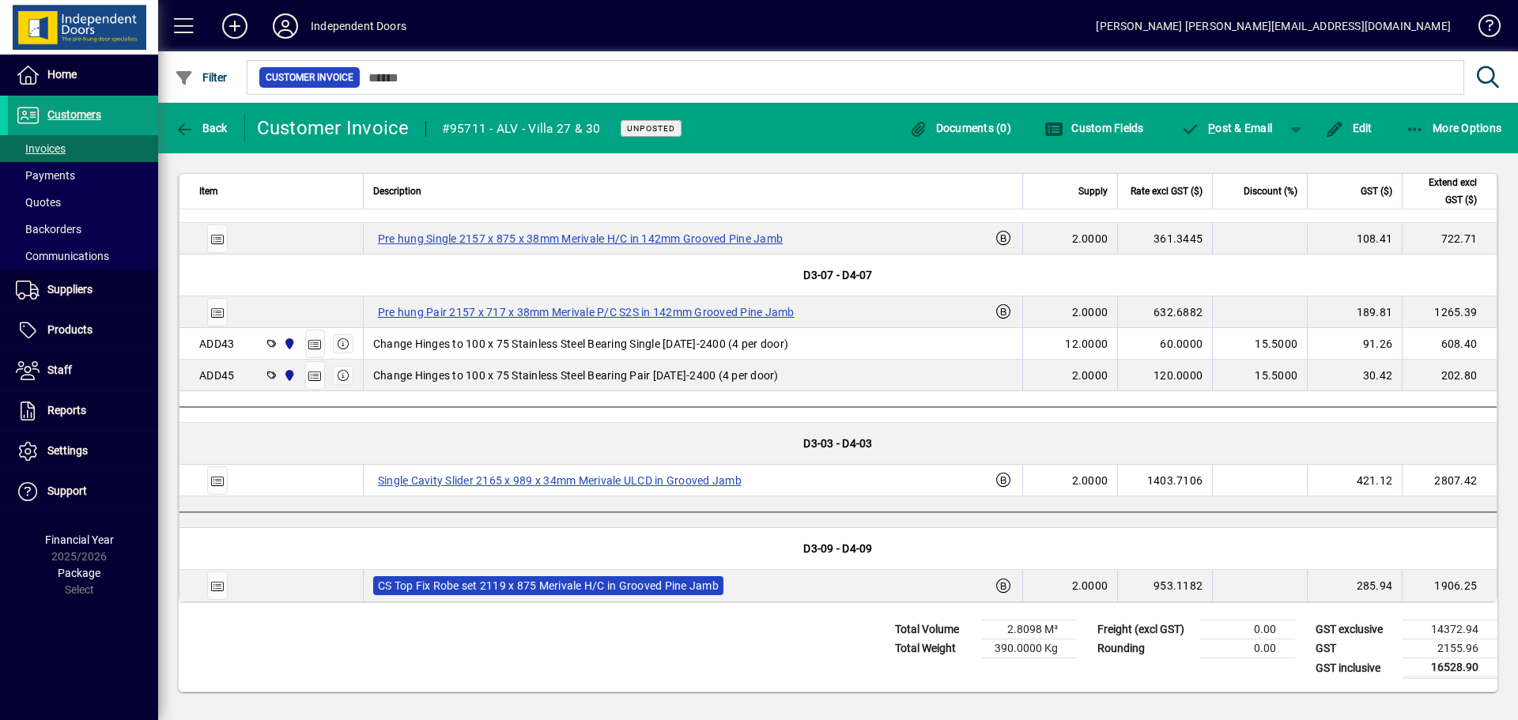
click at [550, 587] on label "CS Top Fix Robe set 2119 x 875 Merivale H/C in Grooved Pine Jamb" at bounding box center [548, 585] width 350 height 19
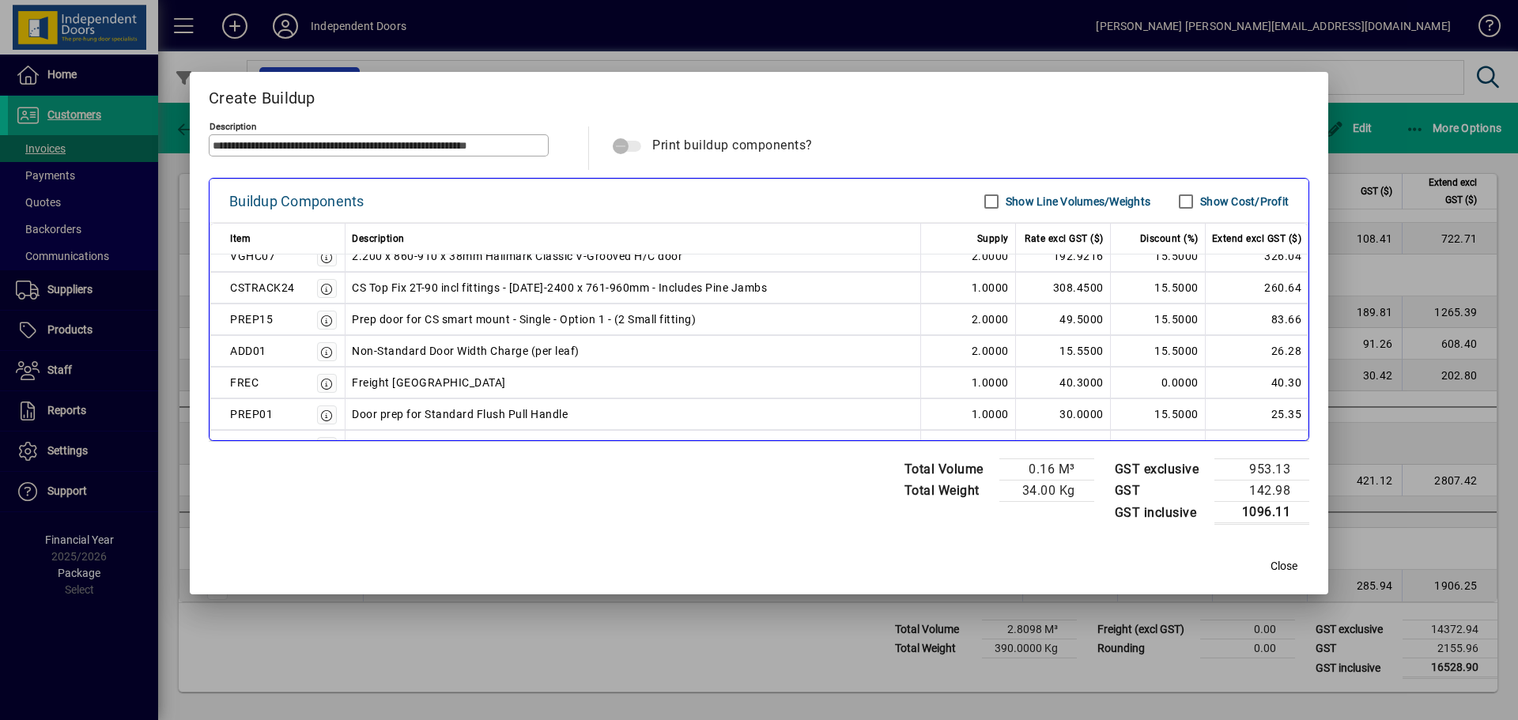
scroll to position [71, 0]
